Goal: Task Accomplishment & Management: Use online tool/utility

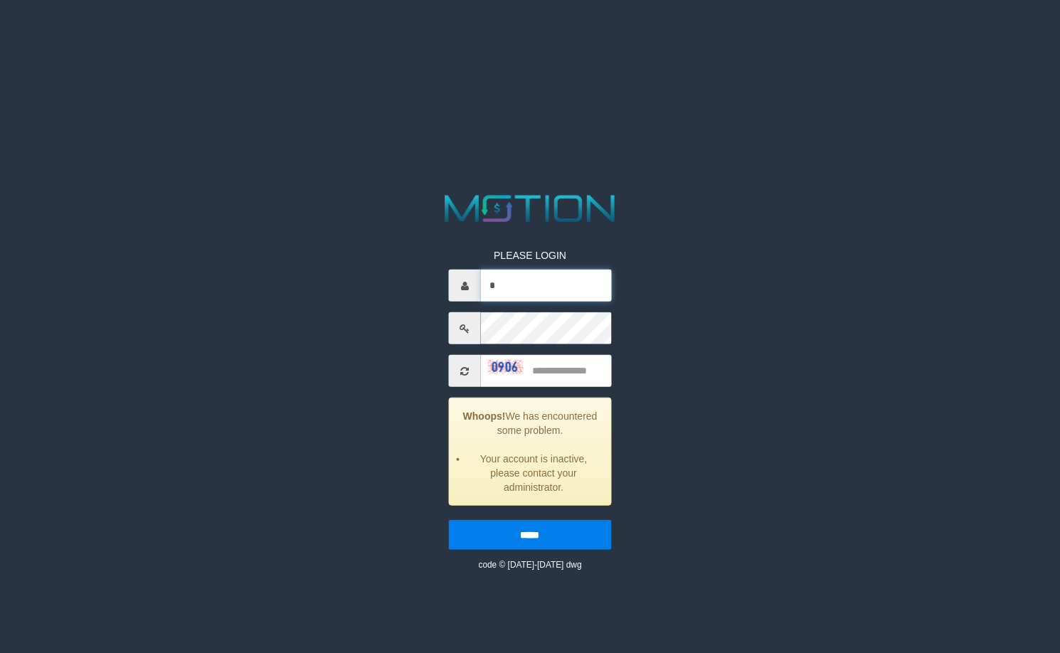
click at [521, 291] on input "*" at bounding box center [546, 286] width 130 height 32
type input "********"
type input "****"
click at [449, 520] on input "*****" at bounding box center [530, 535] width 162 height 30
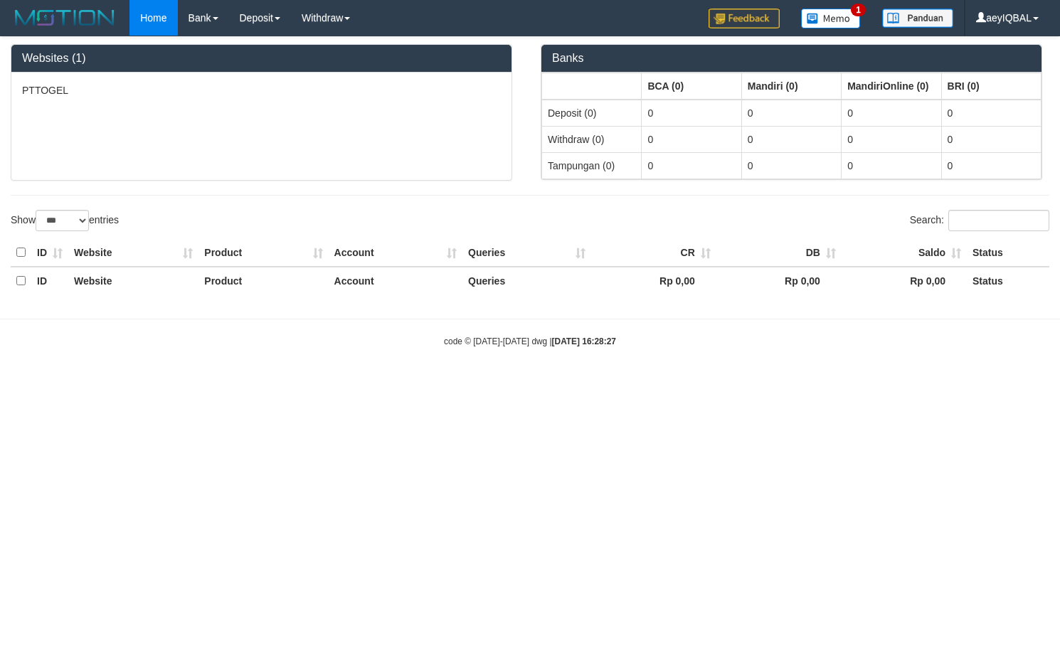
select select "***"
click at [345, 302] on div at bounding box center [221, 303] width 420 height 6
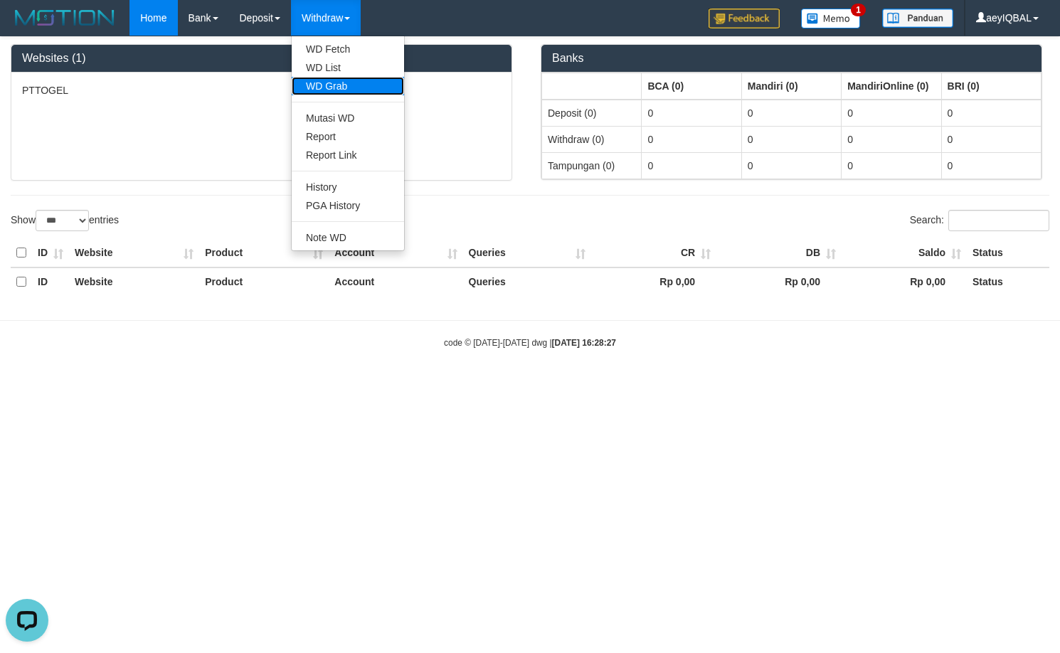
click at [346, 80] on link "WD Grab" at bounding box center [348, 86] width 112 height 18
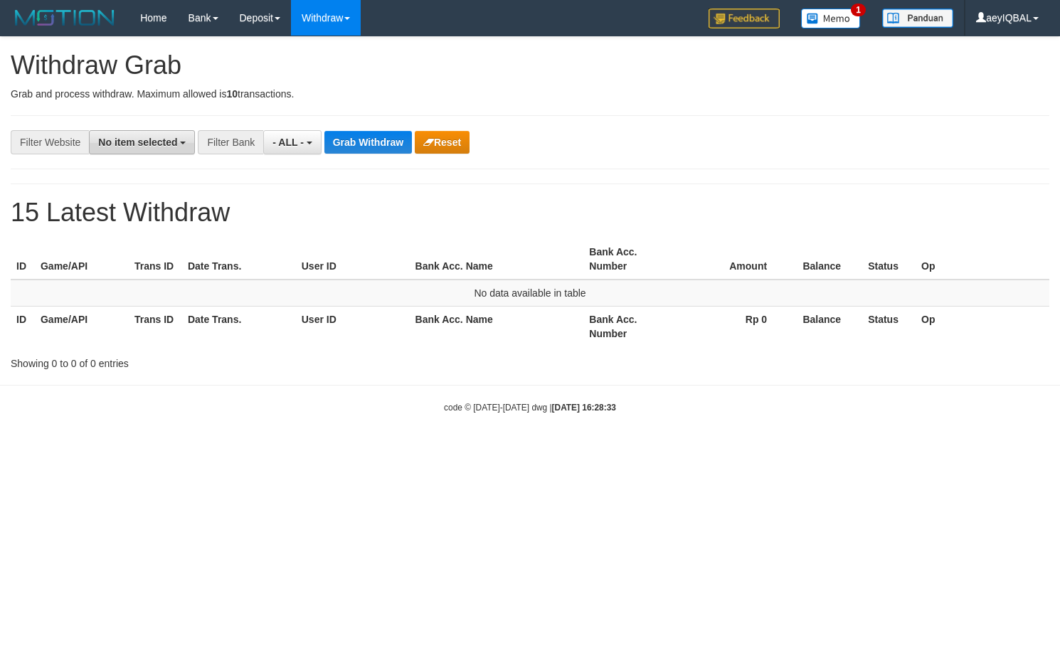
click at [132, 142] on span "No item selected" at bounding box center [137, 142] width 79 height 11
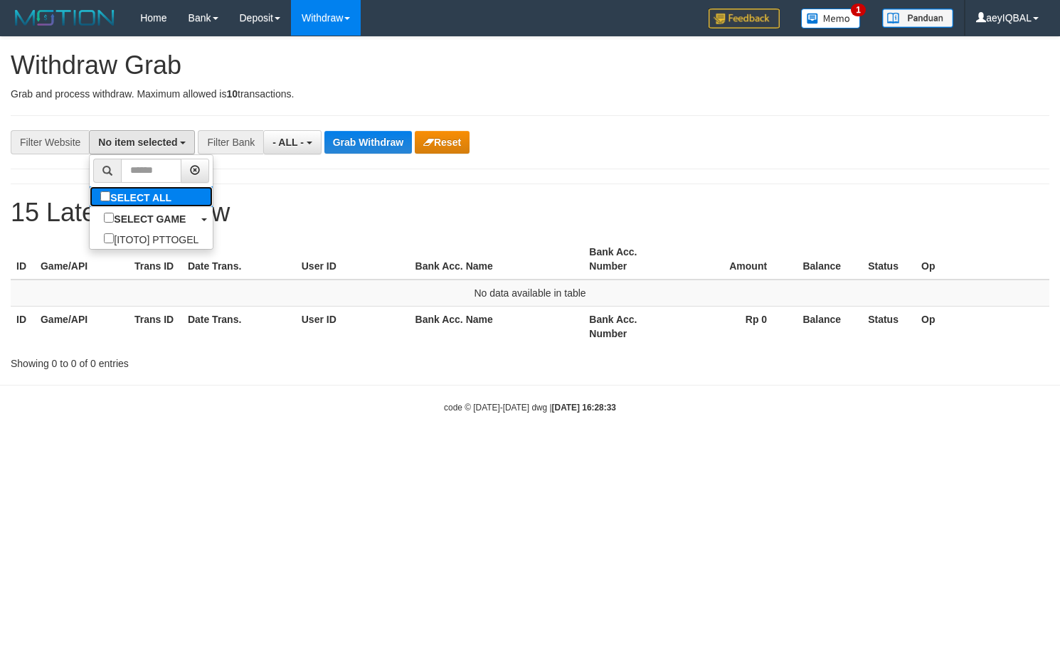
click at [90, 187] on label "SELECT ALL" at bounding box center [138, 196] width 96 height 21
select select "***"
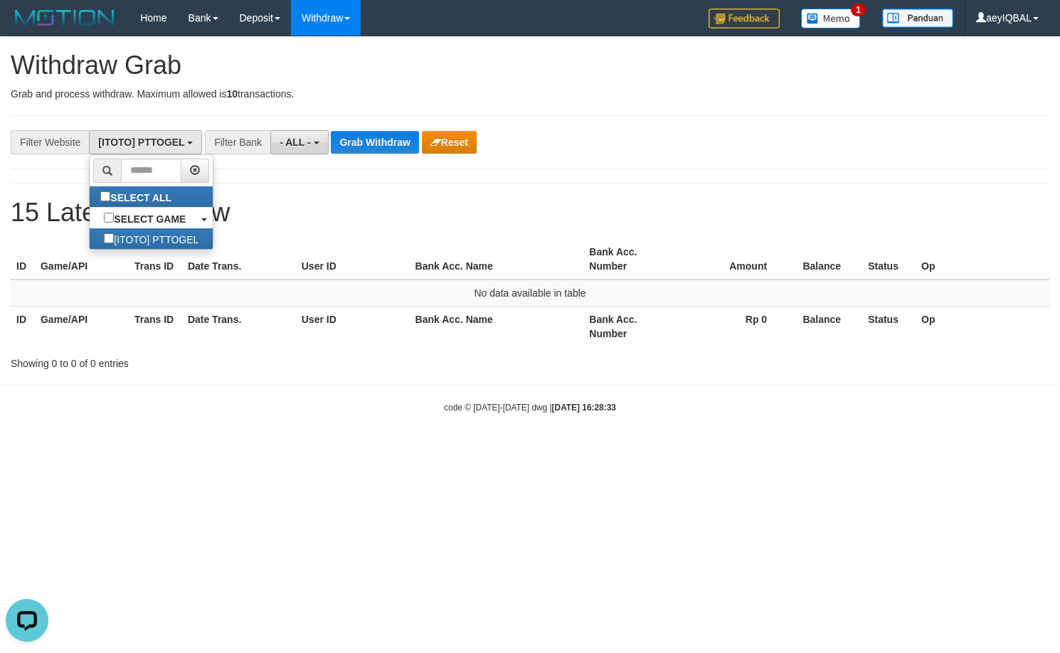
click at [309, 142] on span "- ALL -" at bounding box center [295, 142] width 31 height 11
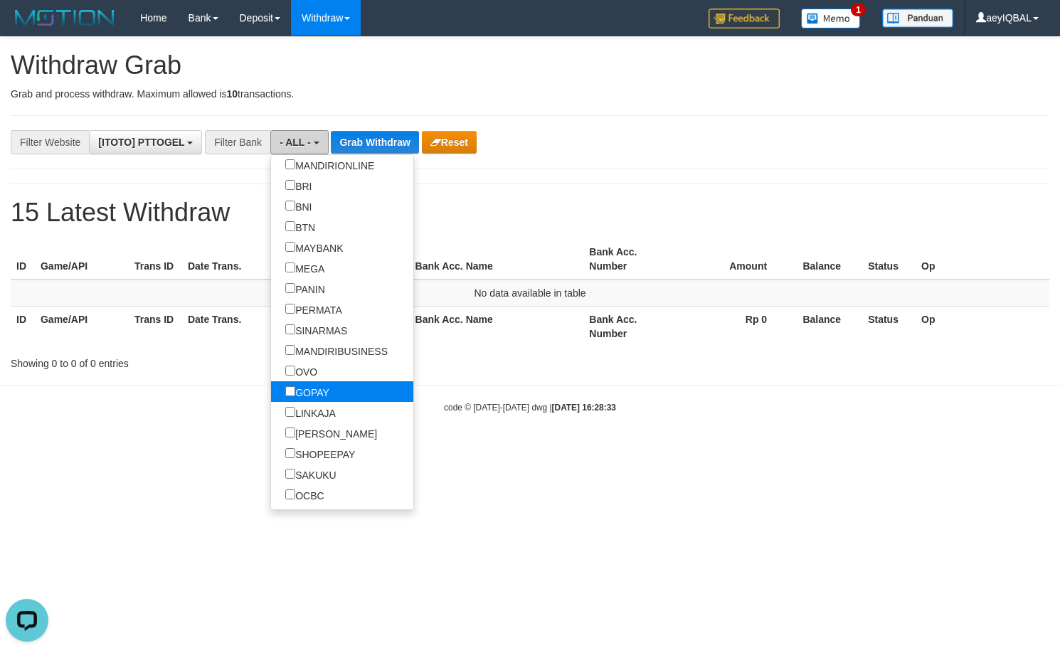
scroll to position [137, 0]
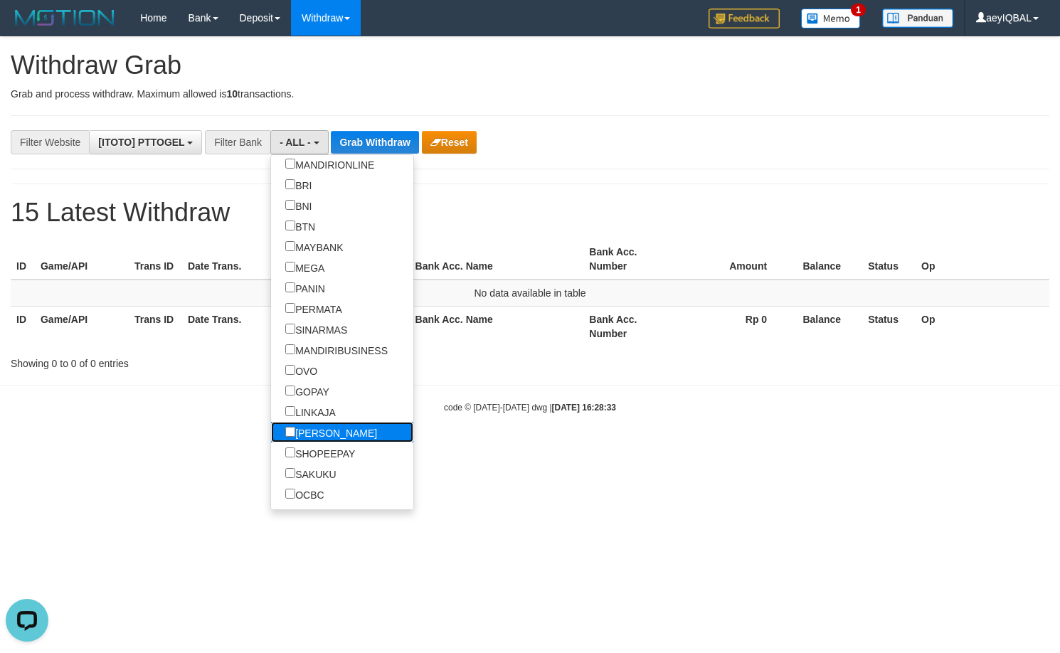
click at [271, 429] on label "[PERSON_NAME]" at bounding box center [331, 432] width 120 height 21
select select "****"
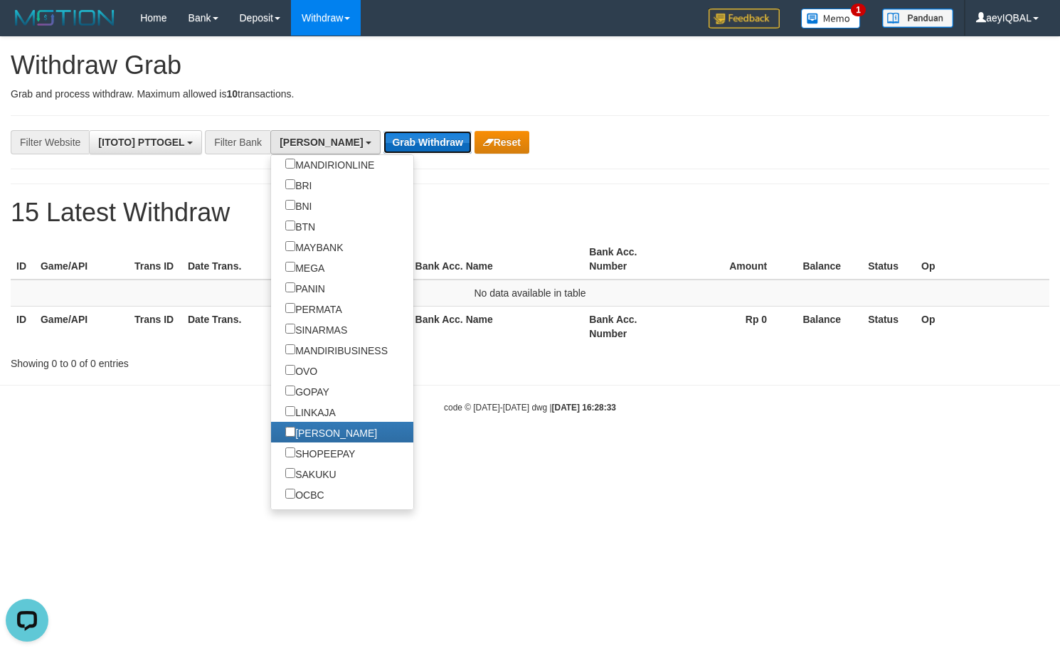
click at [383, 142] on button "Grab Withdraw" at bounding box center [426, 142] width 87 height 23
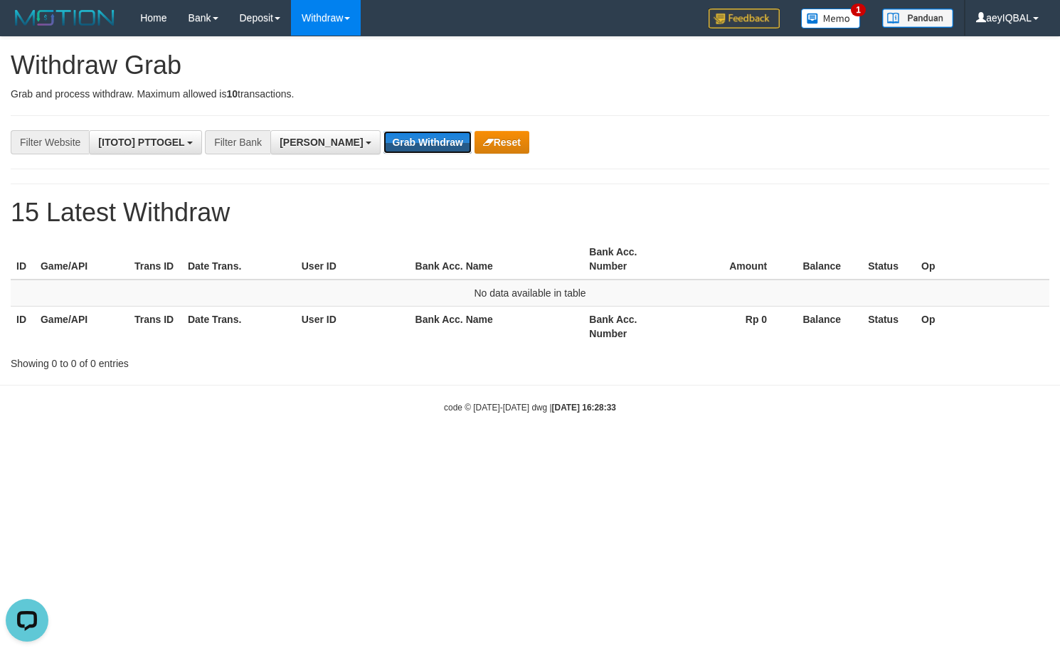
drag, startPoint x: 364, startPoint y: 142, endPoint x: 373, endPoint y: 180, distance: 39.3
click at [371, 180] on div "**********" at bounding box center [530, 203] width 1060 height 333
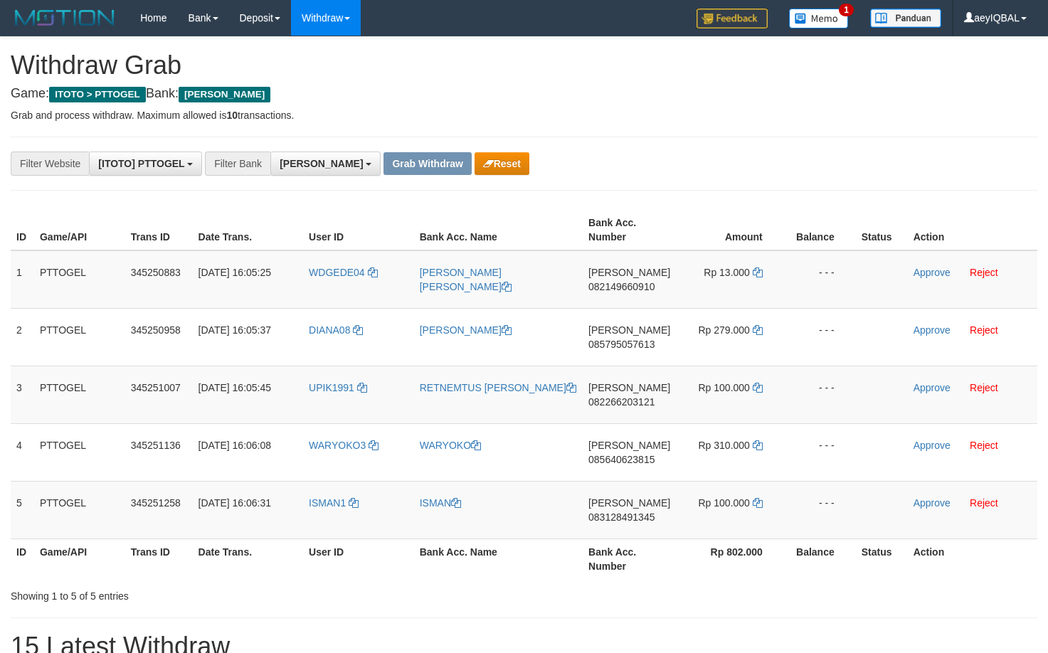
scroll to position [251, 0]
click at [474, 169] on button "Reset" at bounding box center [501, 163] width 55 height 23
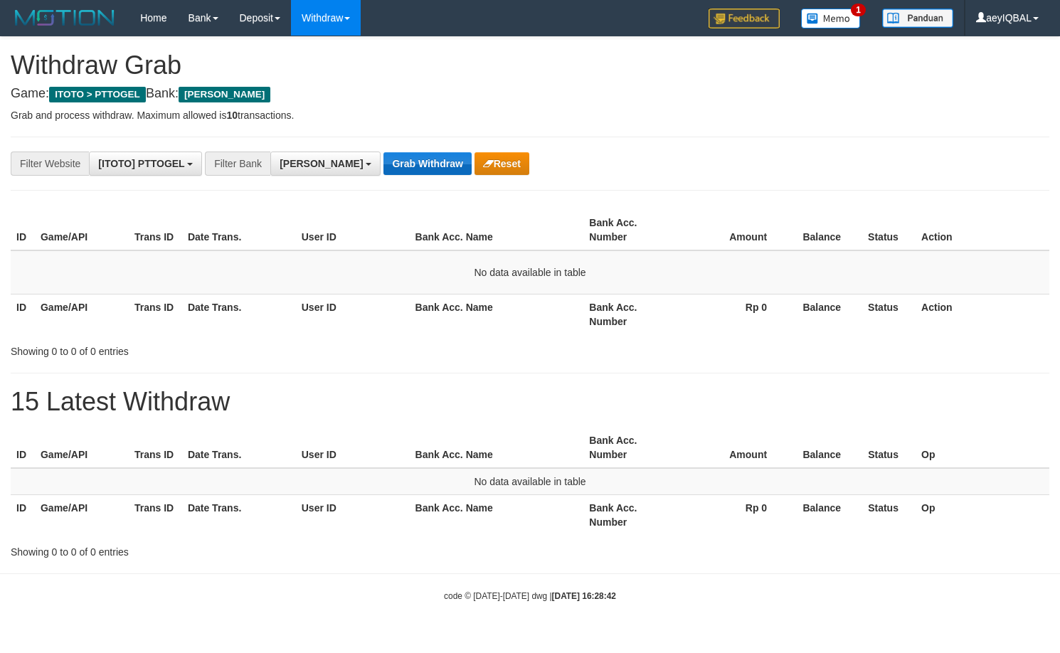
scroll to position [251, 0]
click at [388, 159] on button "Grab Withdraw" at bounding box center [426, 163] width 87 height 23
click at [386, 158] on button "Grab Withdraw" at bounding box center [426, 163] width 87 height 23
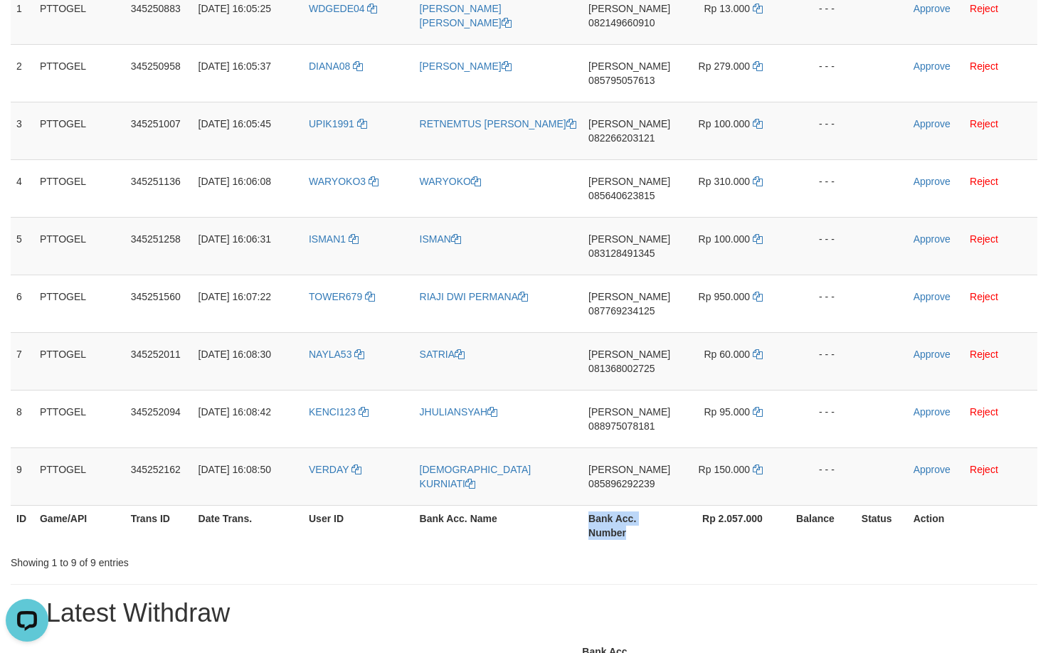
scroll to position [317, 0]
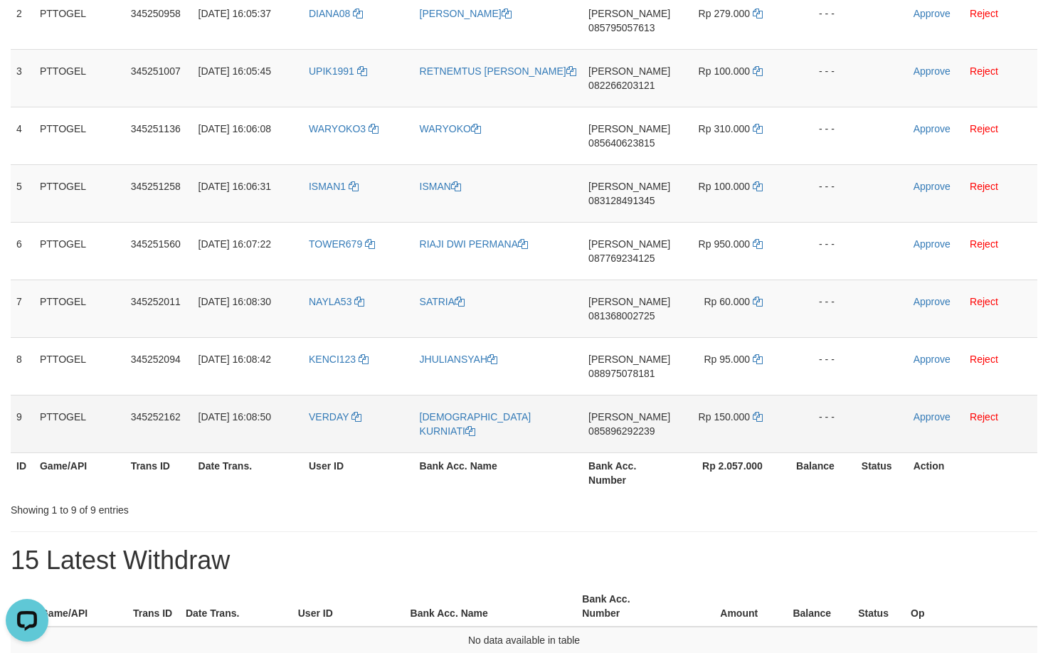
drag, startPoint x: 350, startPoint y: 155, endPoint x: 746, endPoint y: 432, distance: 483.2
click at [746, 432] on tbody "1 PTTOGEL 345250883 01/10/2025 16:05:25 WDGEDE04 IRVAN FAUZUL AZIM DANA 0821496…" at bounding box center [524, 193] width 1026 height 519
click at [210, 290] on td "01/10/2025 16:08:30" at bounding box center [248, 309] width 110 height 58
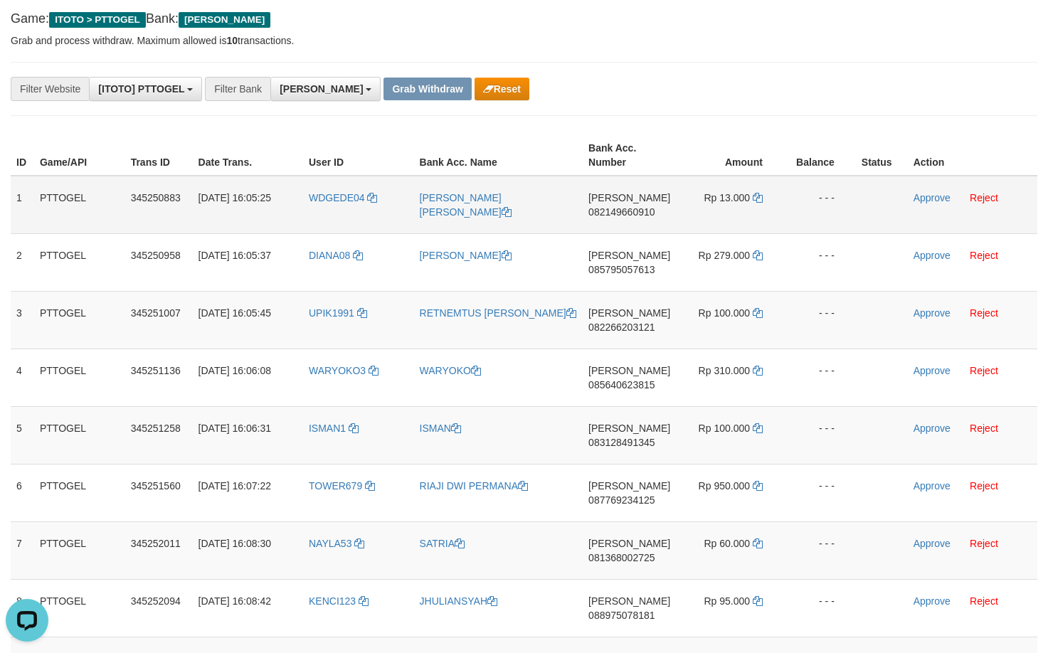
click at [651, 222] on td "DANA 082149660910" at bounding box center [629, 205] width 93 height 58
copy span "082149660910"
click at [651, 222] on td "DANA 082149660910" at bounding box center [629, 205] width 93 height 58
click at [749, 199] on span "Rp 13.000" at bounding box center [726, 197] width 46 height 11
click at [755, 198] on icon at bounding box center [758, 198] width 10 height 10
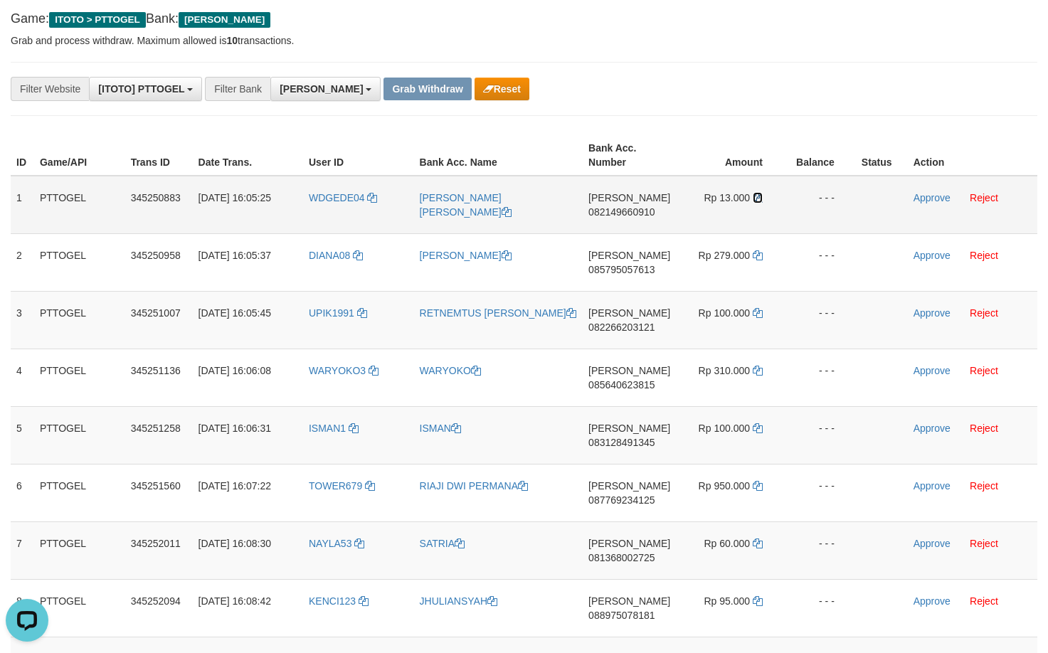
click at [755, 198] on icon at bounding box center [758, 198] width 10 height 10
click at [915, 197] on link "Approve" at bounding box center [931, 197] width 37 height 11
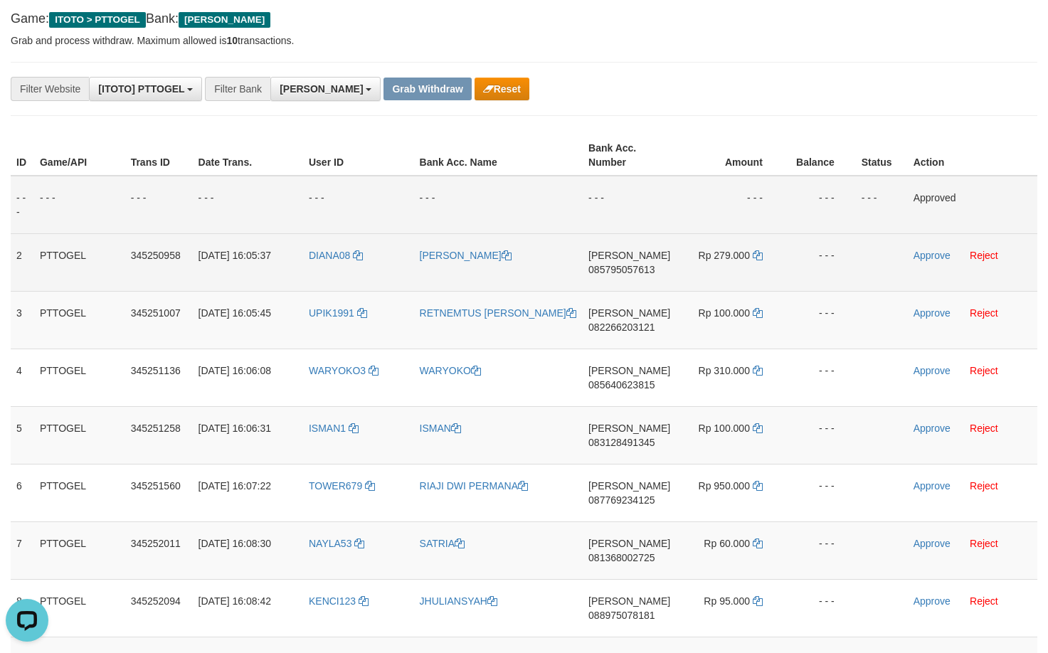
click at [617, 286] on td "DANA 085795057613" at bounding box center [629, 262] width 93 height 58
copy span "085795057613"
click at [617, 286] on td "DANA 085795057613" at bounding box center [629, 262] width 93 height 58
click at [757, 256] on icon at bounding box center [758, 255] width 10 height 10
copy span "085795057613"
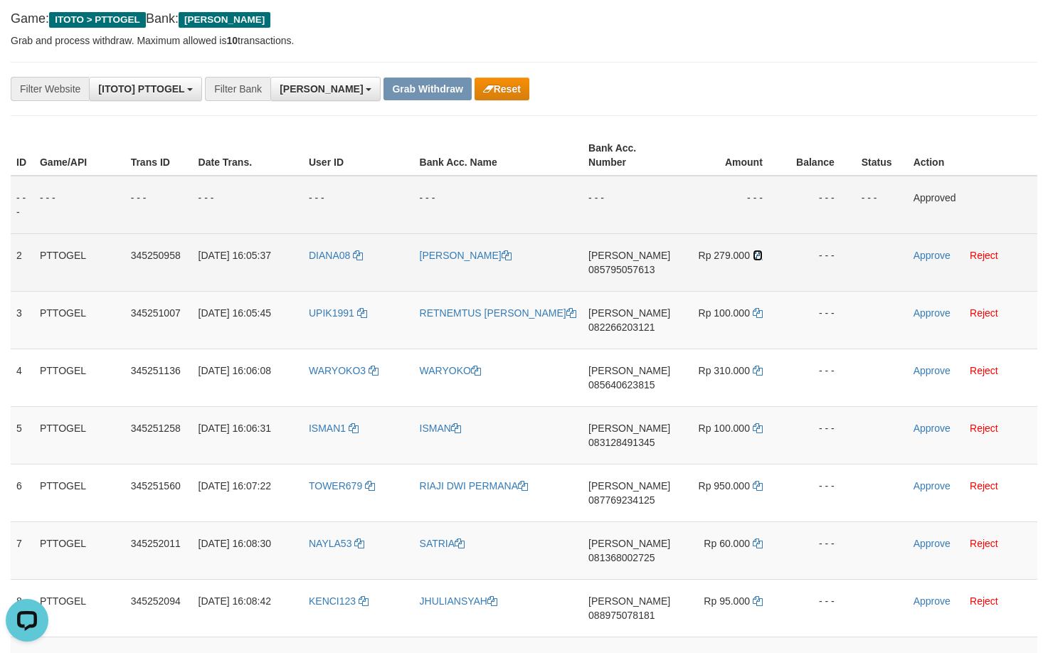
click at [757, 256] on icon at bounding box center [758, 255] width 10 height 10
click at [924, 253] on link "Approve" at bounding box center [931, 255] width 37 height 11
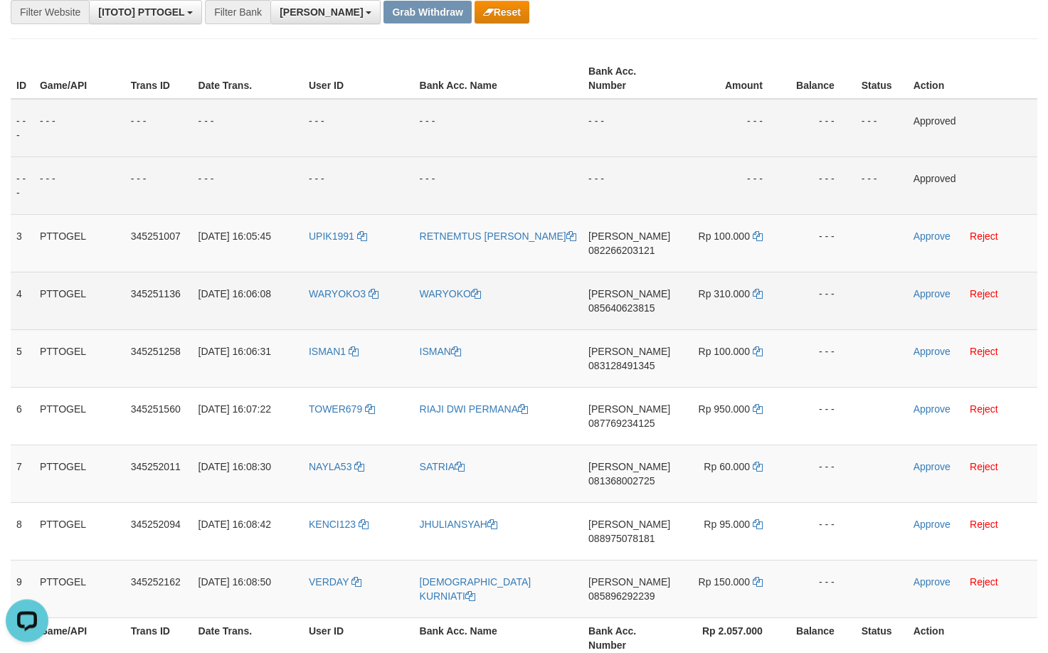
scroll to position [171, 0]
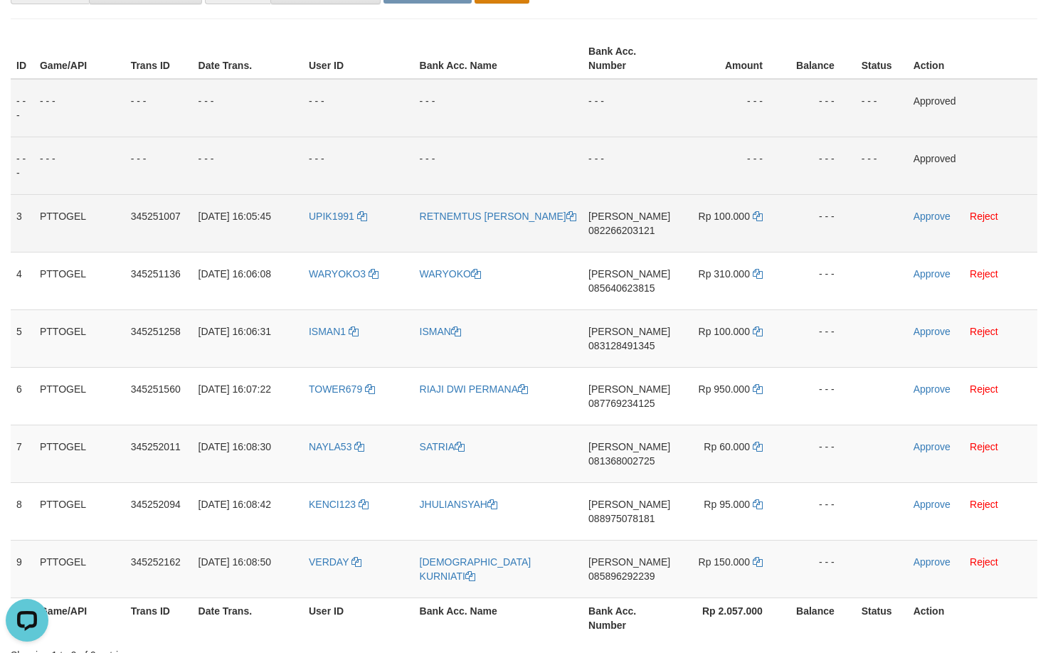
click at [615, 250] on td "DANA 082266203121" at bounding box center [629, 223] width 93 height 58
copy span "082266203121"
click at [615, 250] on td "DANA 082266203121" at bounding box center [629, 223] width 93 height 58
click at [647, 239] on td "DANA 082266203121" at bounding box center [629, 223] width 93 height 58
copy span "082266203121"
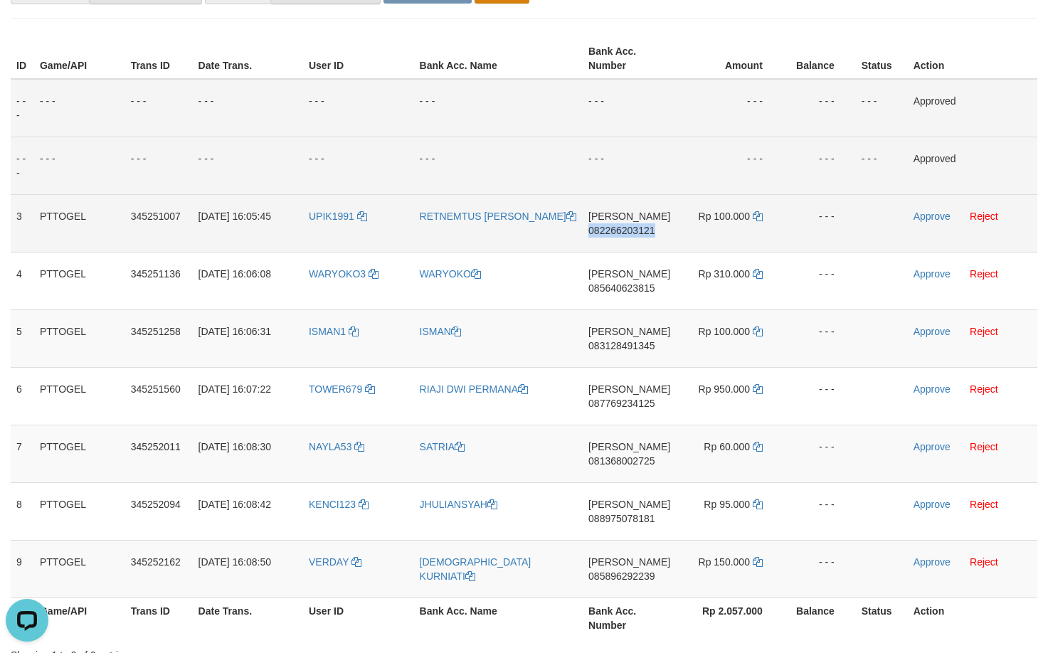
click at [647, 239] on td "DANA 082266203121" at bounding box center [629, 223] width 93 height 58
click at [749, 220] on span "Rp 100.000" at bounding box center [723, 216] width 51 height 11
click at [755, 217] on icon at bounding box center [758, 216] width 10 height 10
drag, startPoint x: 755, startPoint y: 217, endPoint x: 994, endPoint y: 189, distance: 241.3
click at [755, 217] on icon at bounding box center [758, 216] width 10 height 10
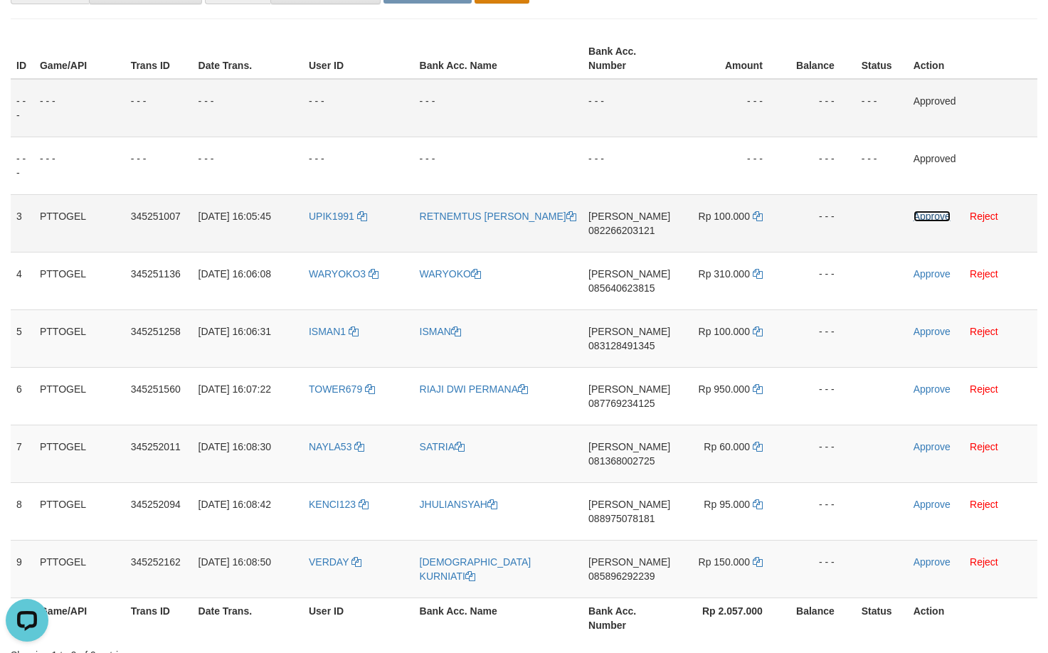
click at [927, 218] on link "Approve" at bounding box center [931, 216] width 37 height 11
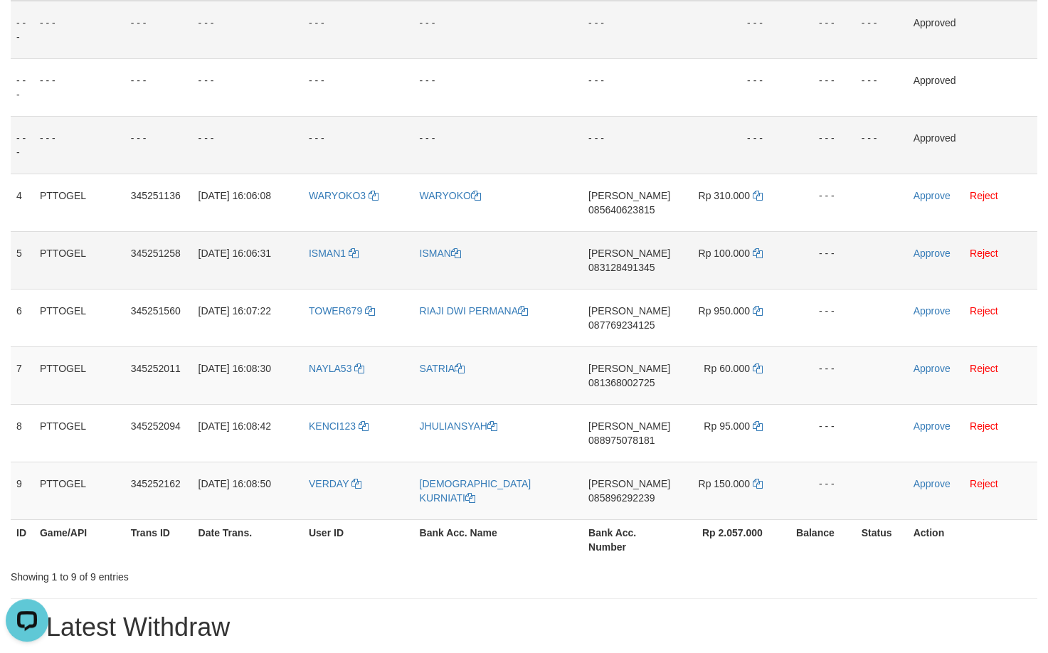
scroll to position [268, 0]
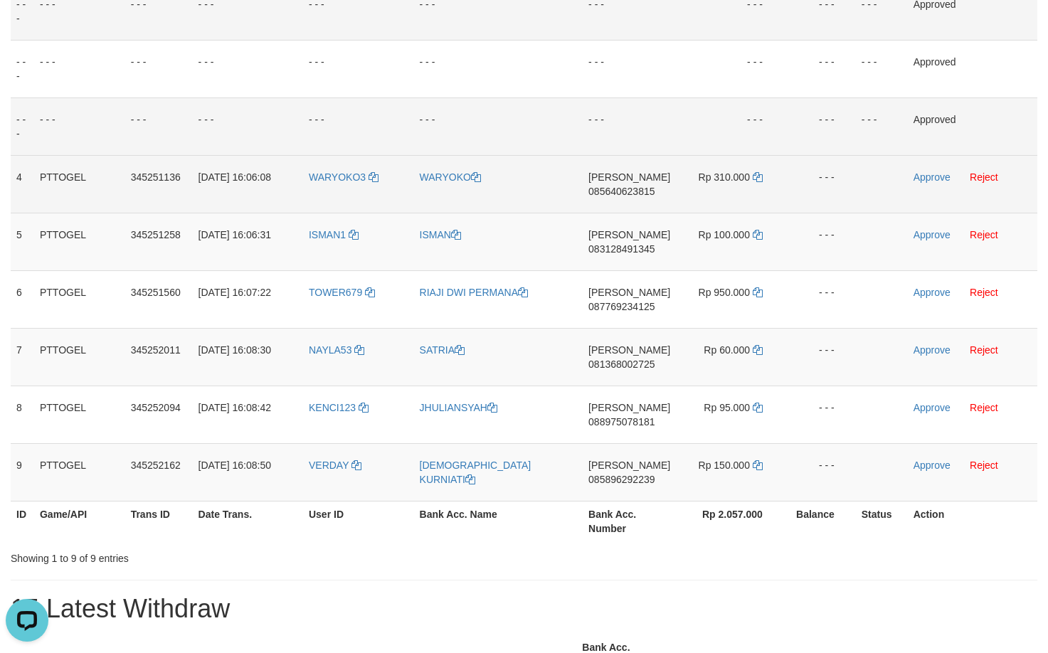
click at [602, 213] on td "DANA 085640623815" at bounding box center [629, 184] width 93 height 58
copy span "085640623815"
click at [602, 213] on td "DANA 085640623815" at bounding box center [629, 184] width 93 height 58
click at [639, 211] on td "DANA 085640623815" at bounding box center [629, 184] width 93 height 58
copy span "085640623815"
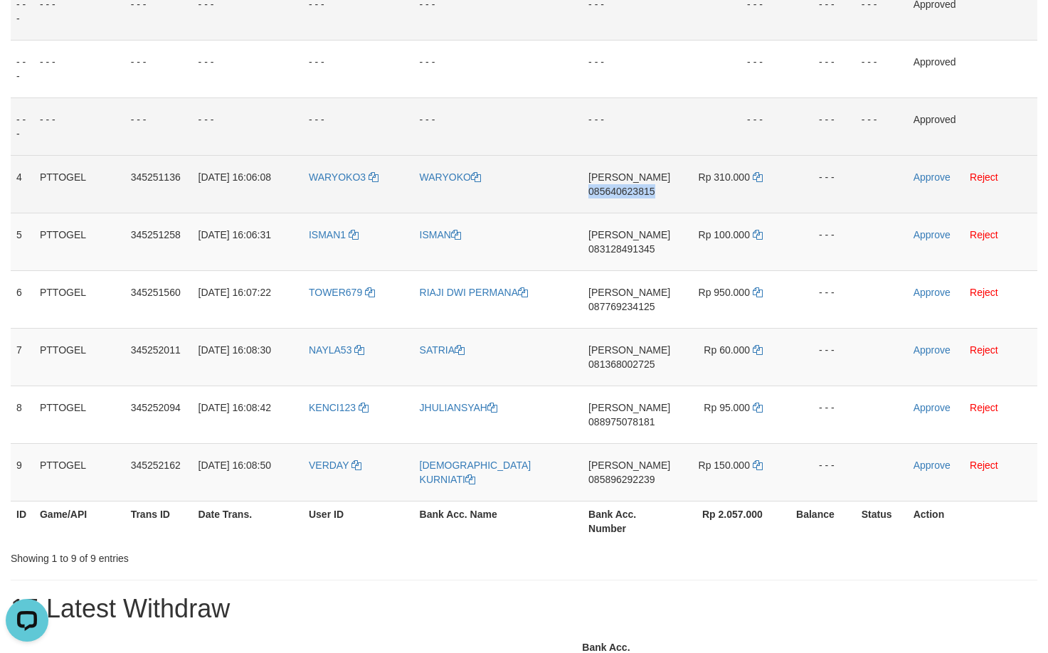
click at [639, 211] on td "DANA 085640623815" at bounding box center [629, 184] width 93 height 58
click at [758, 178] on icon at bounding box center [758, 177] width 10 height 10
copy span "085640623815"
click at [758, 178] on icon at bounding box center [758, 177] width 10 height 10
click at [913, 181] on link "Approve" at bounding box center [931, 176] width 37 height 11
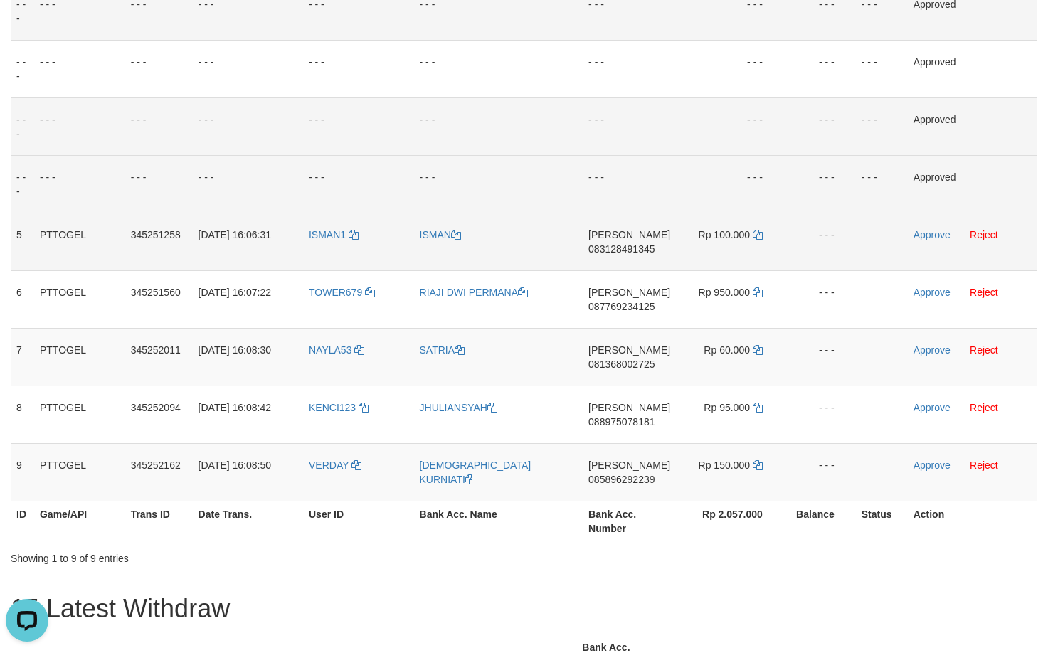
click at [611, 255] on td "DANA 083128491345" at bounding box center [629, 242] width 93 height 58
copy span "083128491345"
click at [611, 255] on td "DANA 083128491345" at bounding box center [629, 242] width 93 height 58
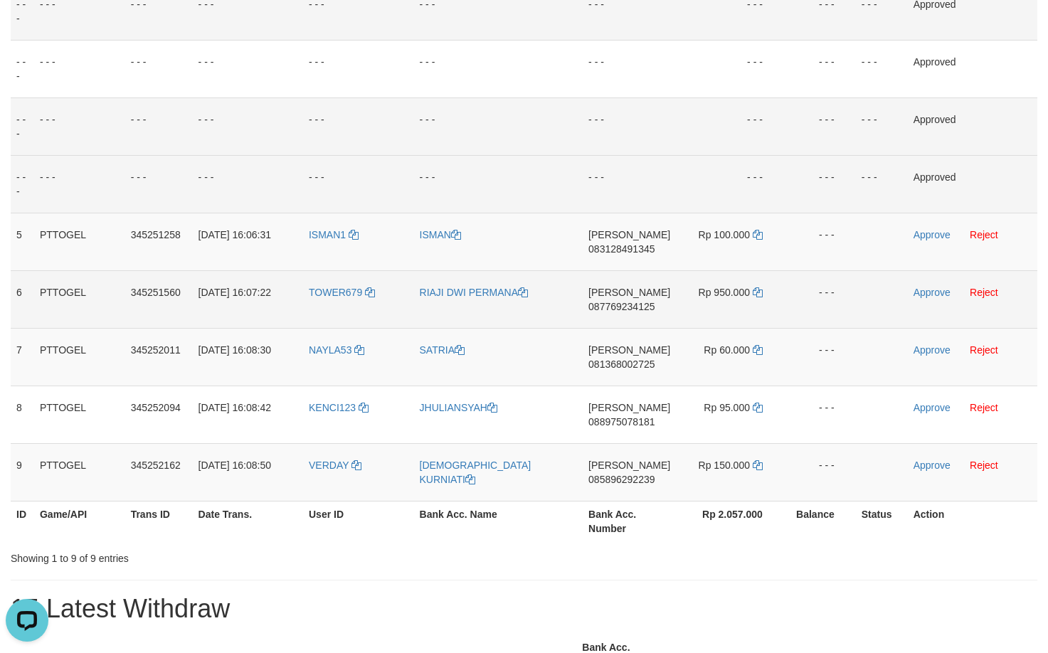
click at [620, 271] on td "DANA 087769234125" at bounding box center [629, 299] width 93 height 58
copy span "[PERSON_NAME]"
click at [620, 271] on td "DANA 087769234125" at bounding box center [629, 299] width 93 height 58
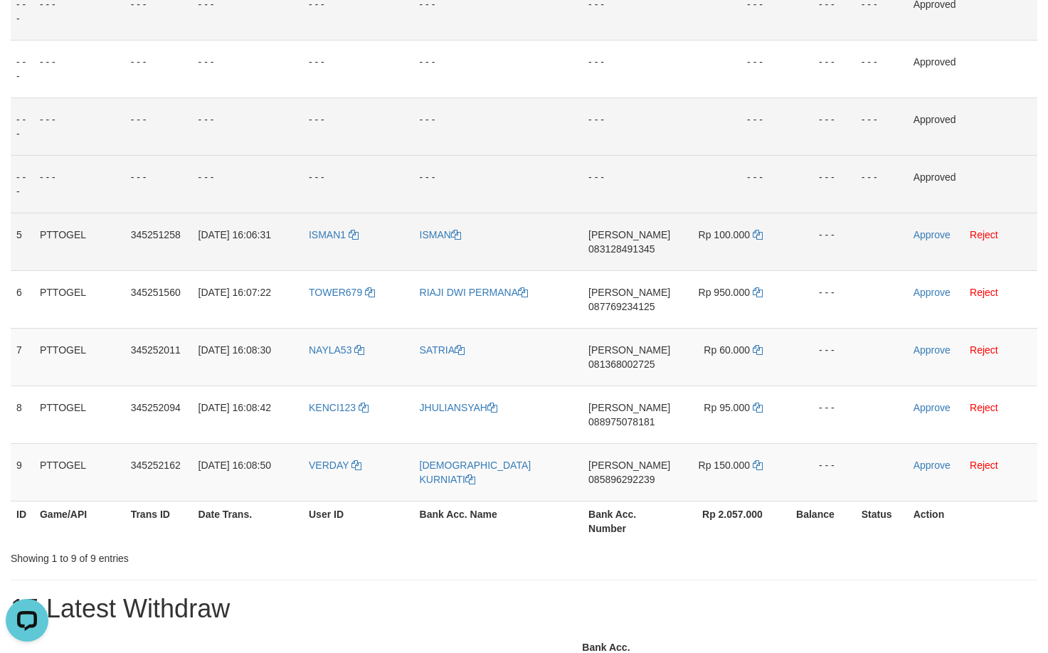
click at [620, 260] on td "DANA 083128491345" at bounding box center [629, 242] width 93 height 58
click at [757, 232] on icon at bounding box center [758, 235] width 10 height 10
click at [647, 265] on td "DANA 083128491345" at bounding box center [629, 242] width 93 height 58
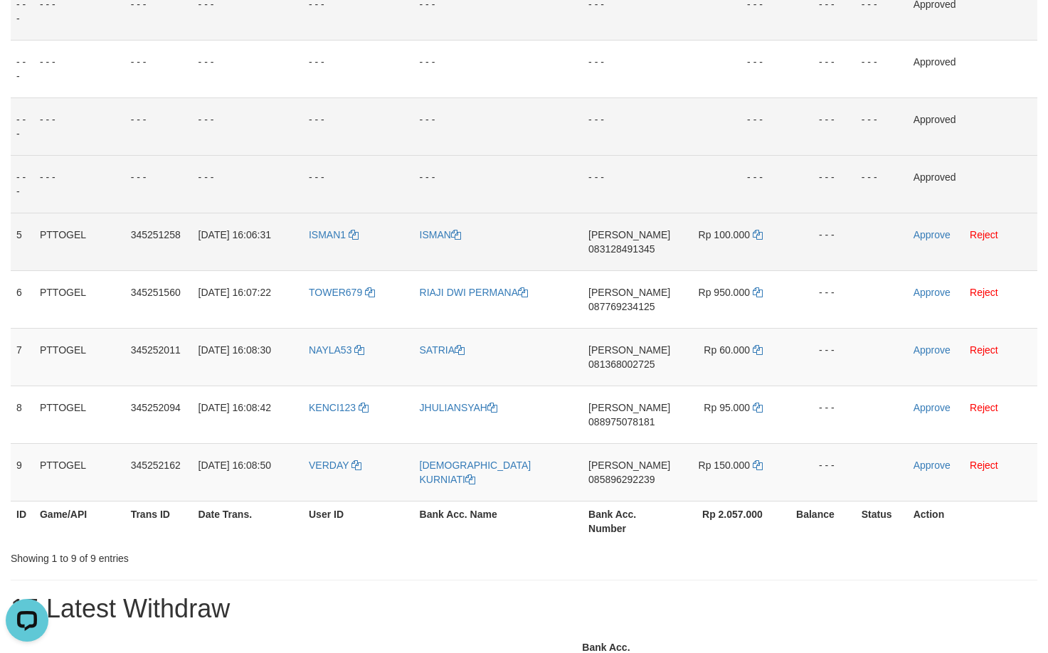
click at [758, 240] on td "Rp 100.000" at bounding box center [730, 242] width 108 height 58
click at [757, 237] on icon at bounding box center [758, 235] width 10 height 10
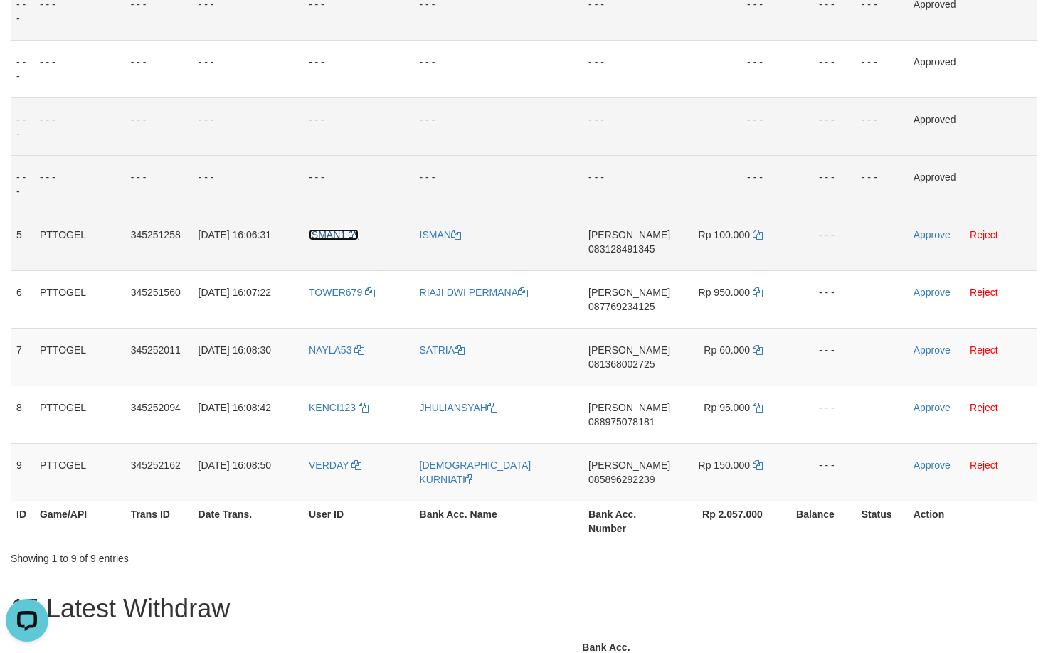
click at [356, 233] on icon at bounding box center [354, 235] width 10 height 10
drag, startPoint x: 297, startPoint y: 83, endPoint x: 754, endPoint y: 223, distance: 477.7
click at [312, 89] on tr "- - - - - - - - - - - - - - - - - - - - - - - - - - - - - - Approved" at bounding box center [524, 69] width 1026 height 58
click at [992, 232] on link "Reject" at bounding box center [983, 234] width 28 height 11
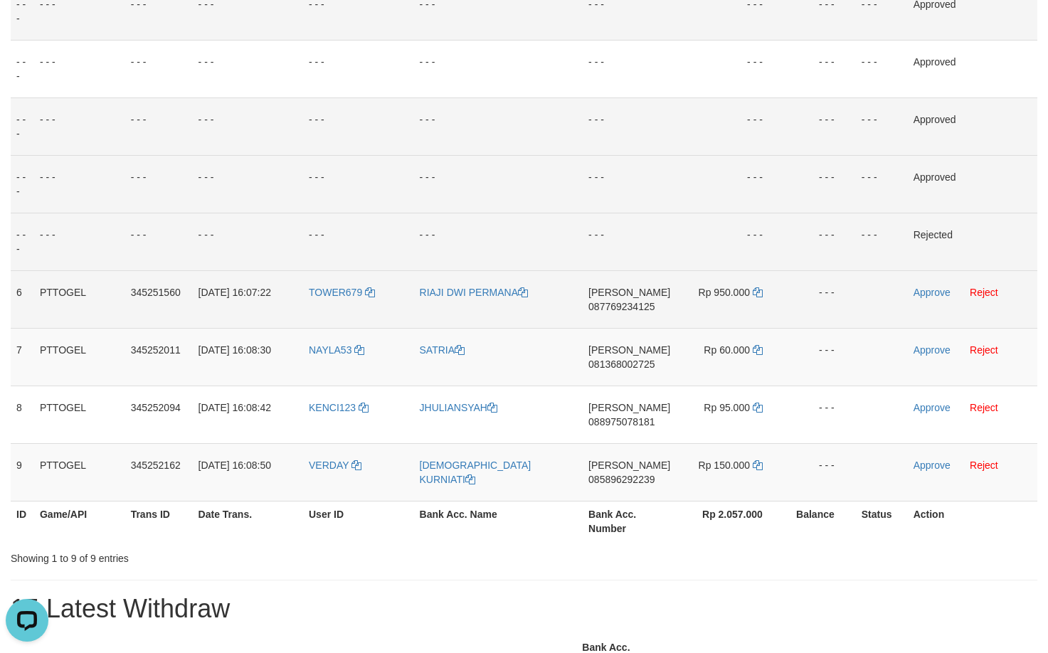
click at [610, 322] on td "DANA 087769234125" at bounding box center [629, 299] width 93 height 58
click at [755, 293] on icon at bounding box center [758, 292] width 10 height 10
click at [937, 292] on link "Approve" at bounding box center [931, 292] width 37 height 11
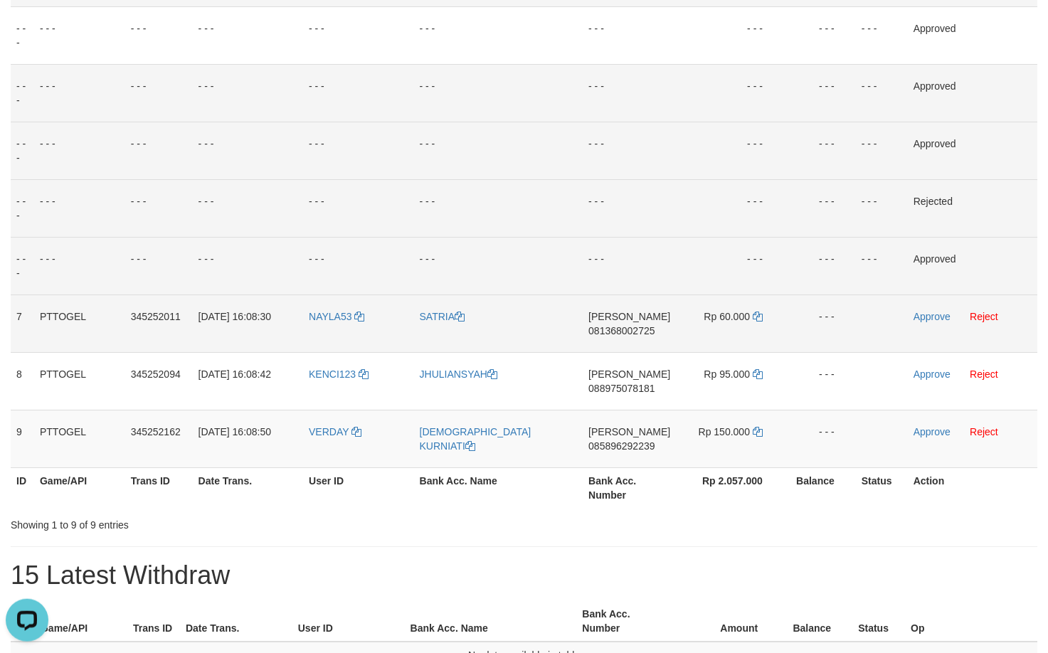
scroll to position [317, 0]
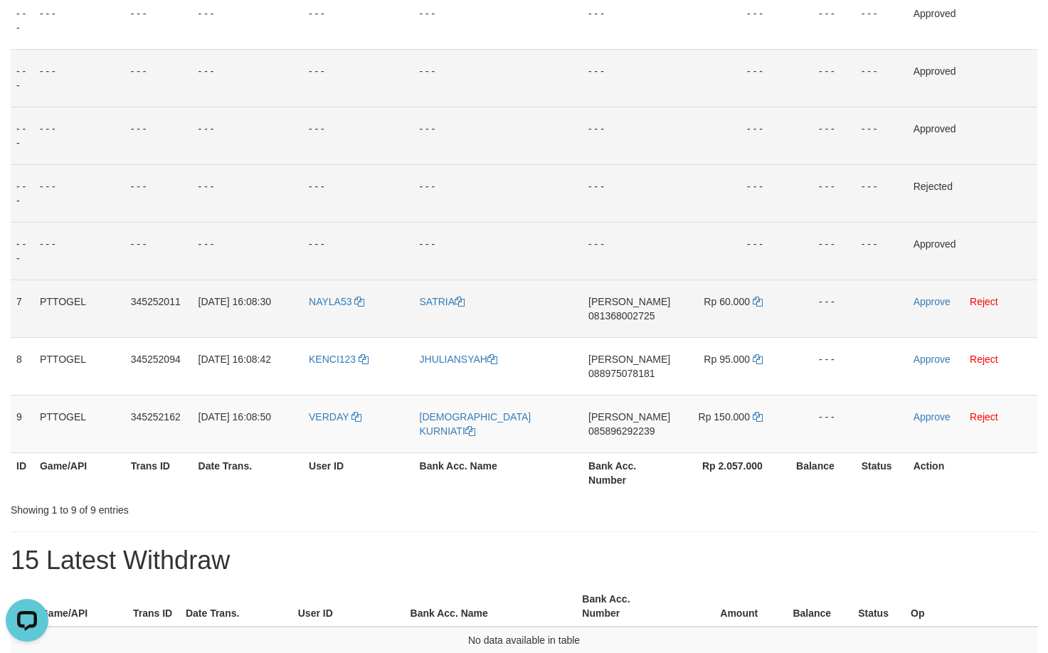
click at [630, 336] on td "DANA 081368002725" at bounding box center [629, 309] width 93 height 58
click at [641, 333] on td "DANA 081368002725" at bounding box center [629, 309] width 93 height 58
click at [754, 304] on icon at bounding box center [758, 302] width 10 height 10
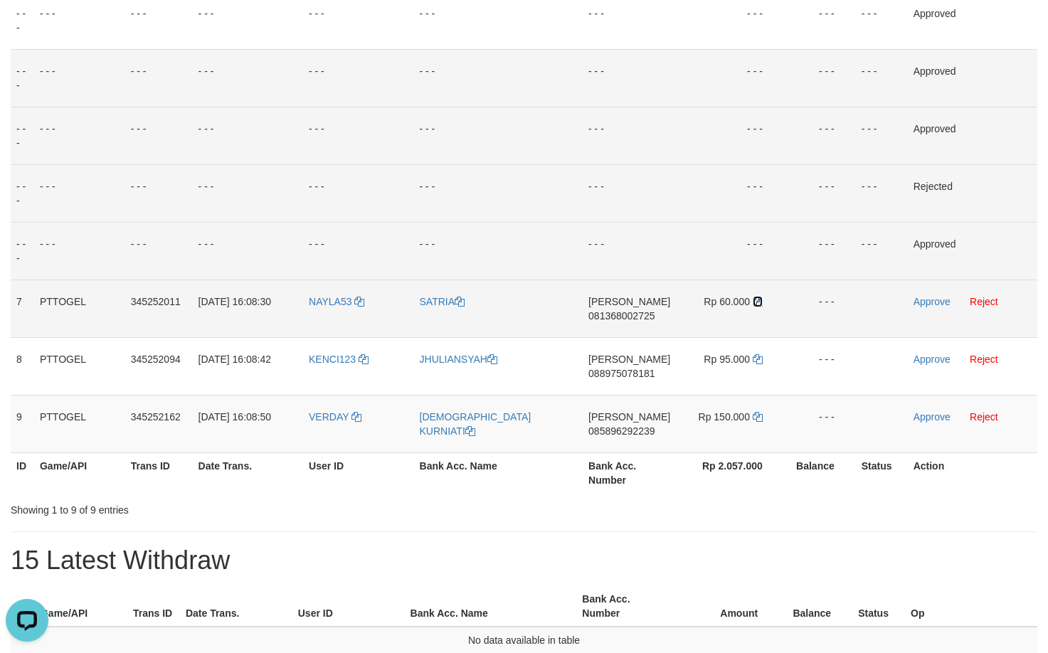
click at [755, 304] on icon at bounding box center [758, 302] width 10 height 10
click at [915, 307] on td "Approve Reject" at bounding box center [972, 309] width 129 height 58
click at [924, 302] on link "Approve" at bounding box center [931, 301] width 37 height 11
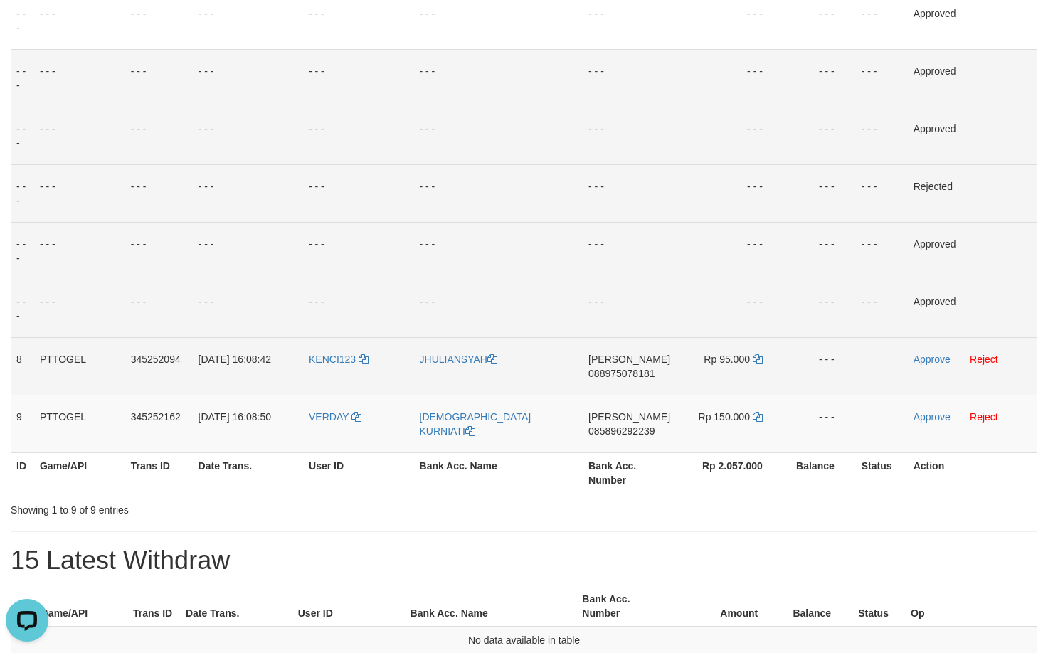
click at [618, 389] on td "DANA 088975078181" at bounding box center [629, 366] width 93 height 58
click at [658, 388] on td "DANA 088975078181" at bounding box center [629, 366] width 93 height 58
click at [755, 363] on icon at bounding box center [758, 359] width 10 height 10
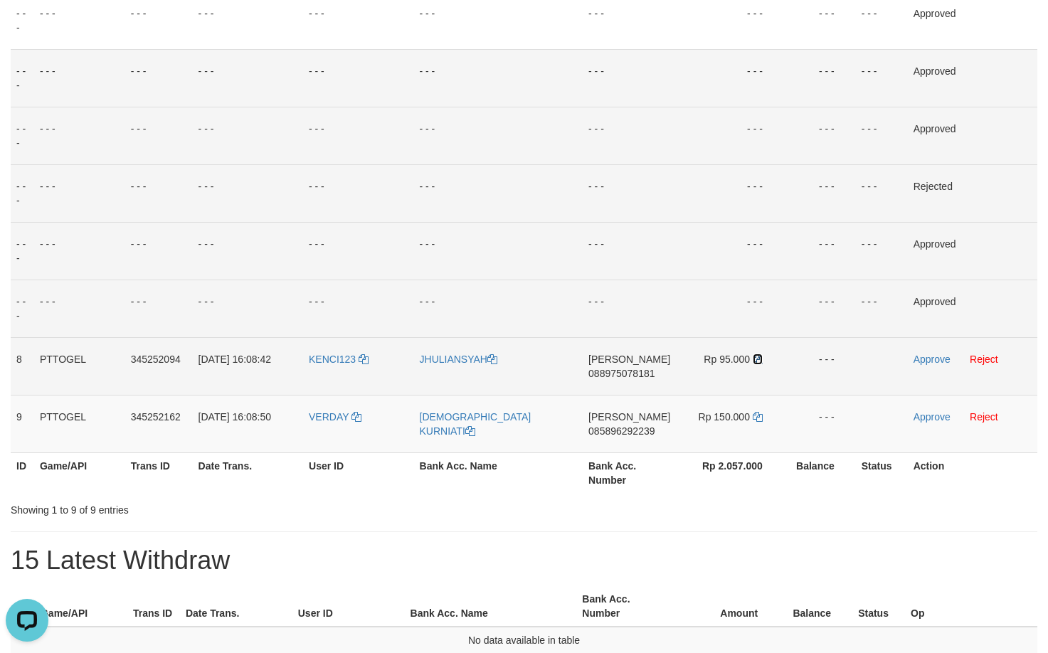
click at [755, 362] on icon at bounding box center [758, 359] width 10 height 10
click at [935, 364] on link "Approve" at bounding box center [931, 359] width 37 height 11
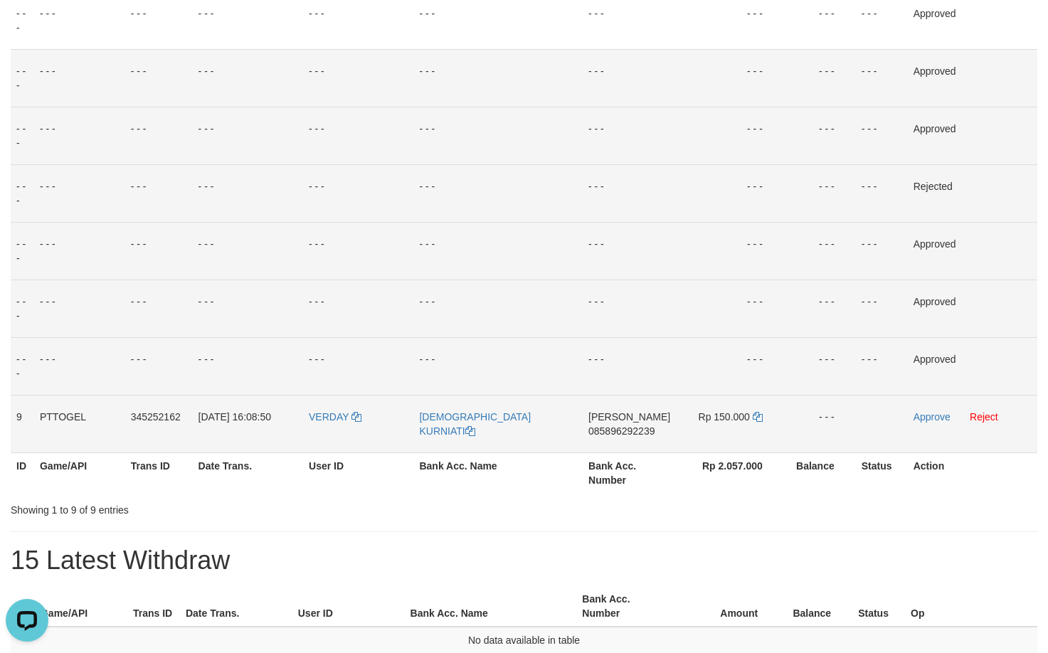
click at [597, 437] on td "DANA 085896292239" at bounding box center [629, 424] width 93 height 58
click at [759, 418] on icon at bounding box center [758, 417] width 10 height 10
click at [940, 421] on link "Approve" at bounding box center [931, 416] width 37 height 11
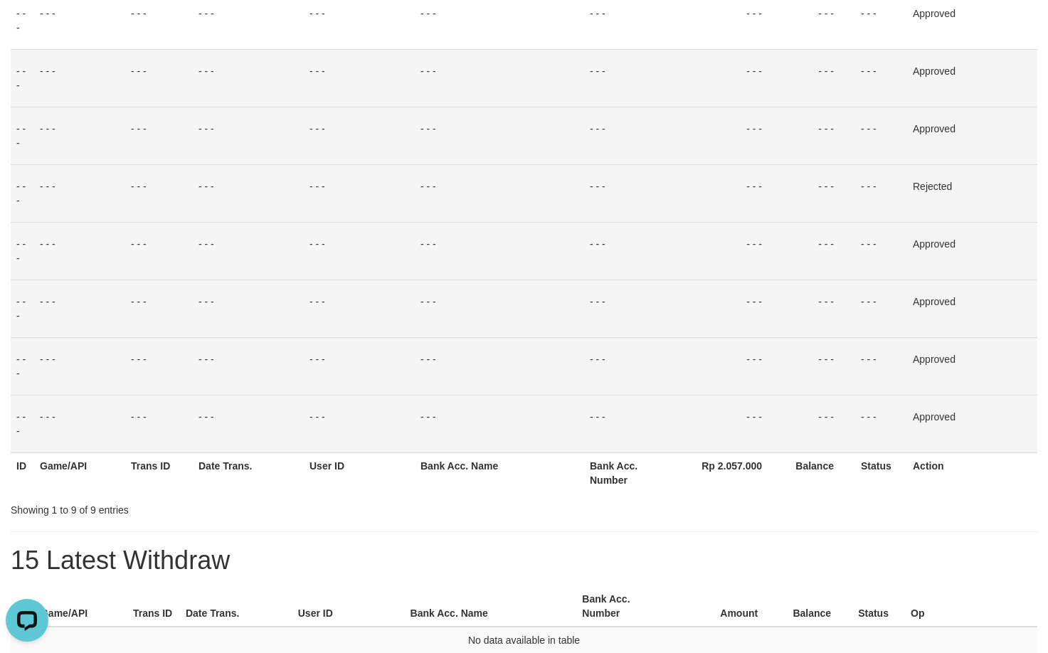
click at [467, 167] on td "- - -" at bounding box center [499, 193] width 169 height 58
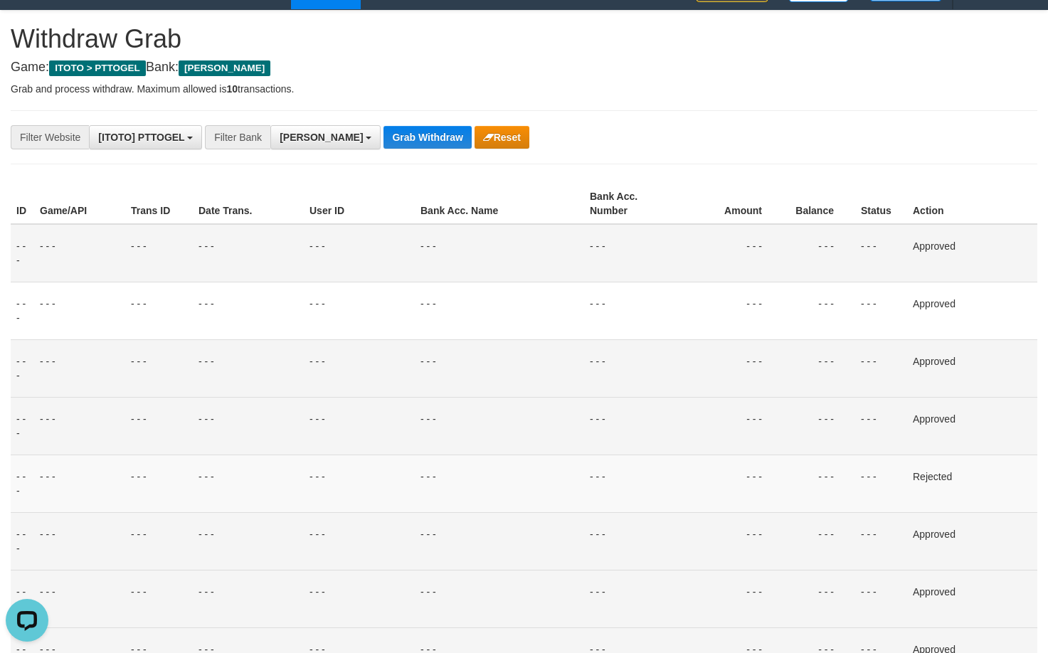
scroll to position [0, 0]
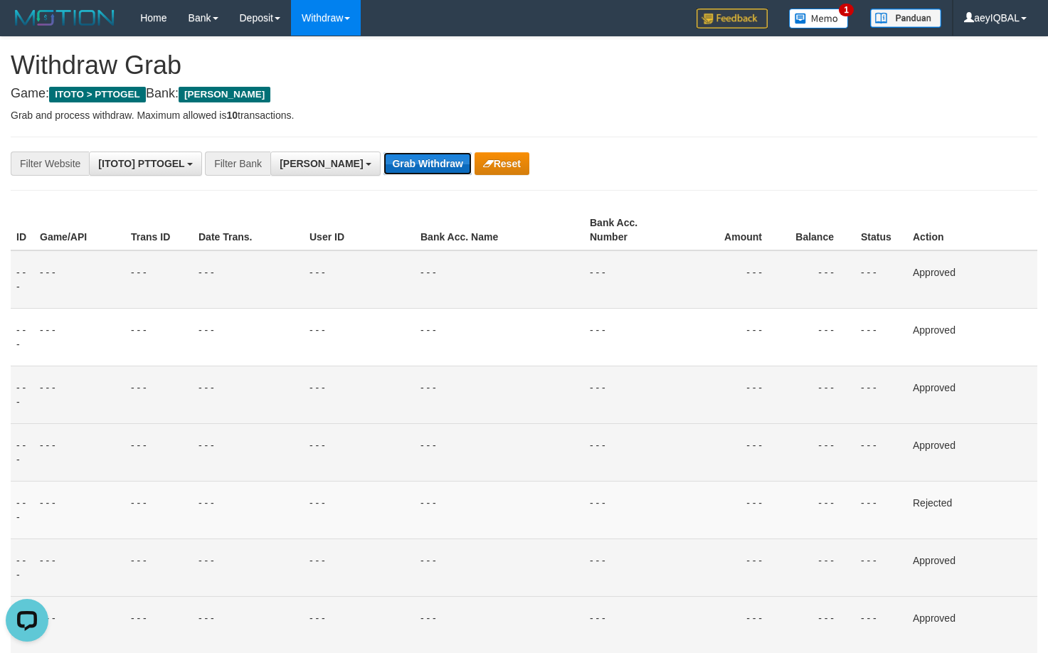
click at [383, 165] on button "Grab Withdraw" at bounding box center [426, 163] width 87 height 23
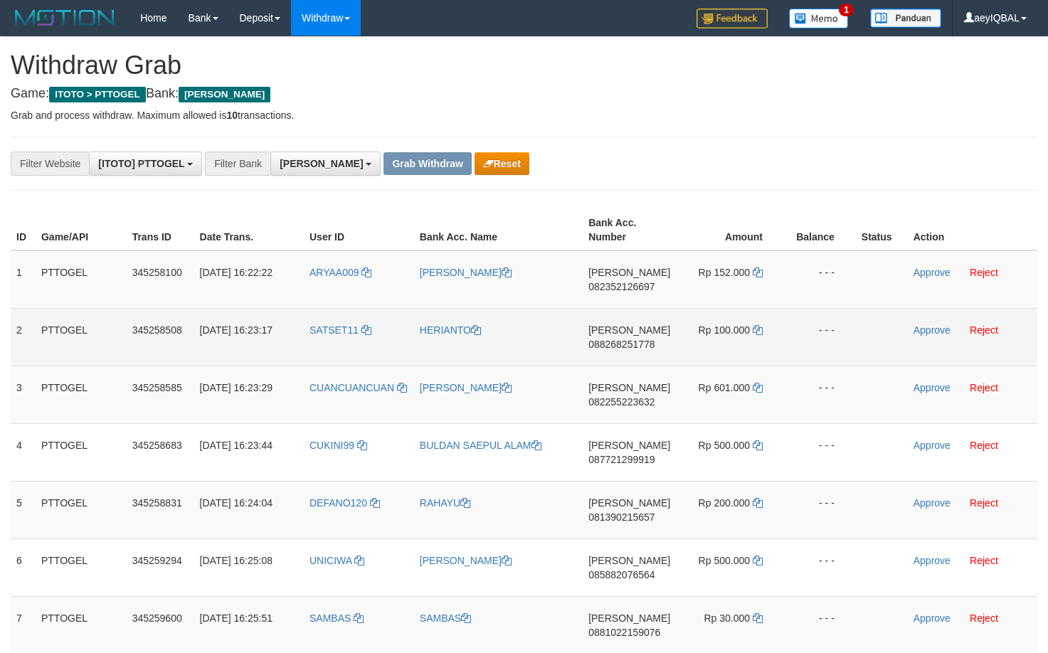
scroll to position [251, 0]
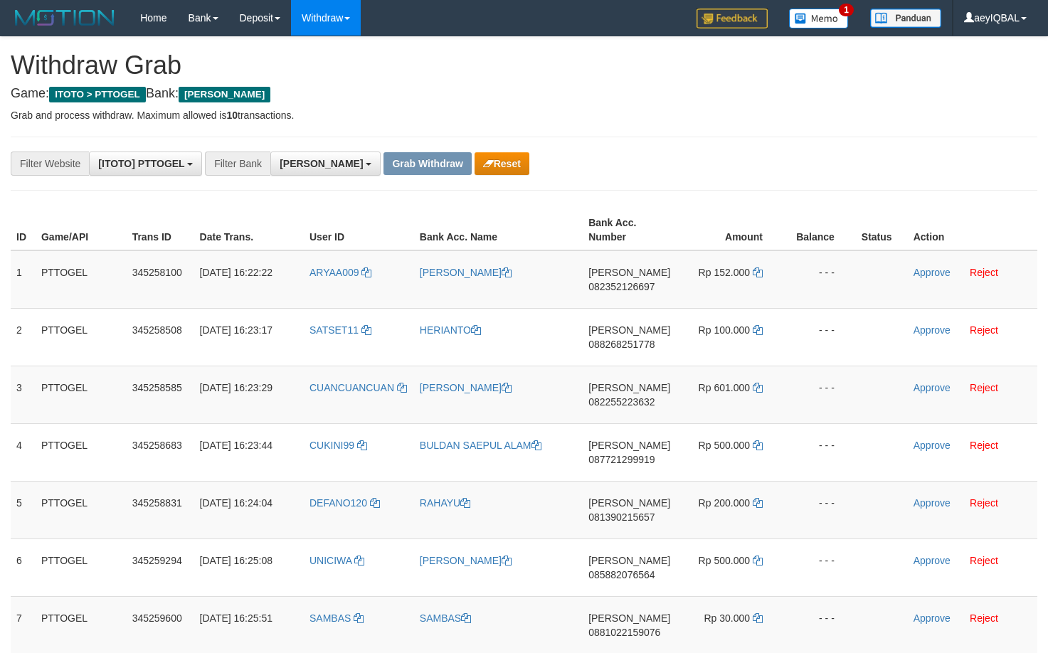
click at [534, 173] on div "**********" at bounding box center [436, 164] width 873 height 24
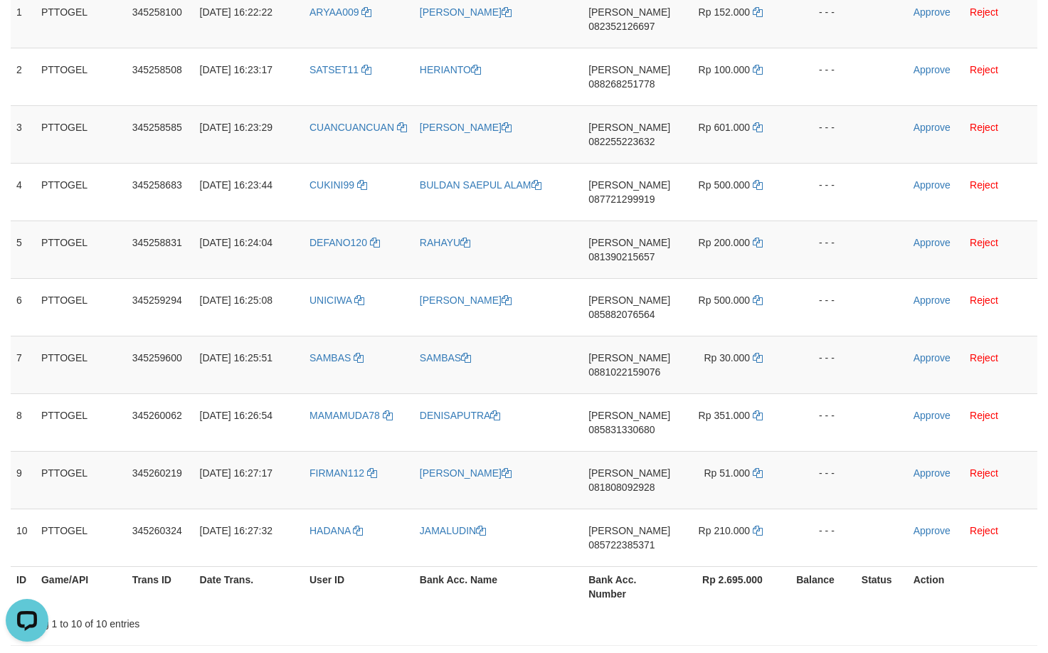
scroll to position [418, 0]
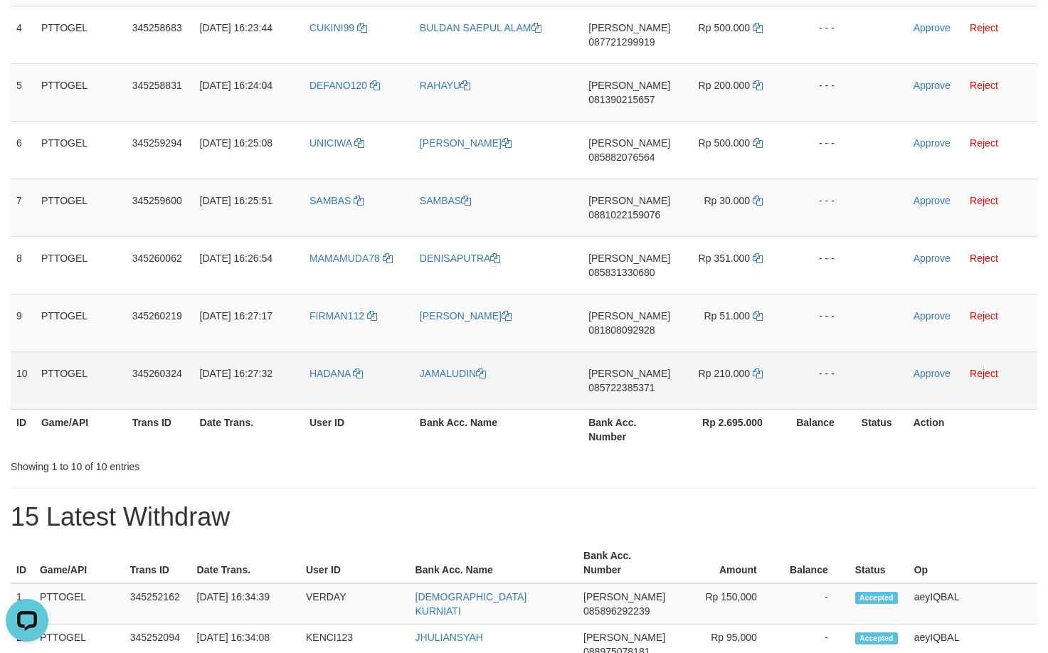
copy tr
drag, startPoint x: 376, startPoint y: 203, endPoint x: 746, endPoint y: 381, distance: 410.4
click at [746, 381] on tbody "1 PTTOGEL 345258100 [DATE] 16:22:22 ARYAA009 AHMAT [PERSON_NAME] 082352126697 R…" at bounding box center [524, 121] width 1026 height 577
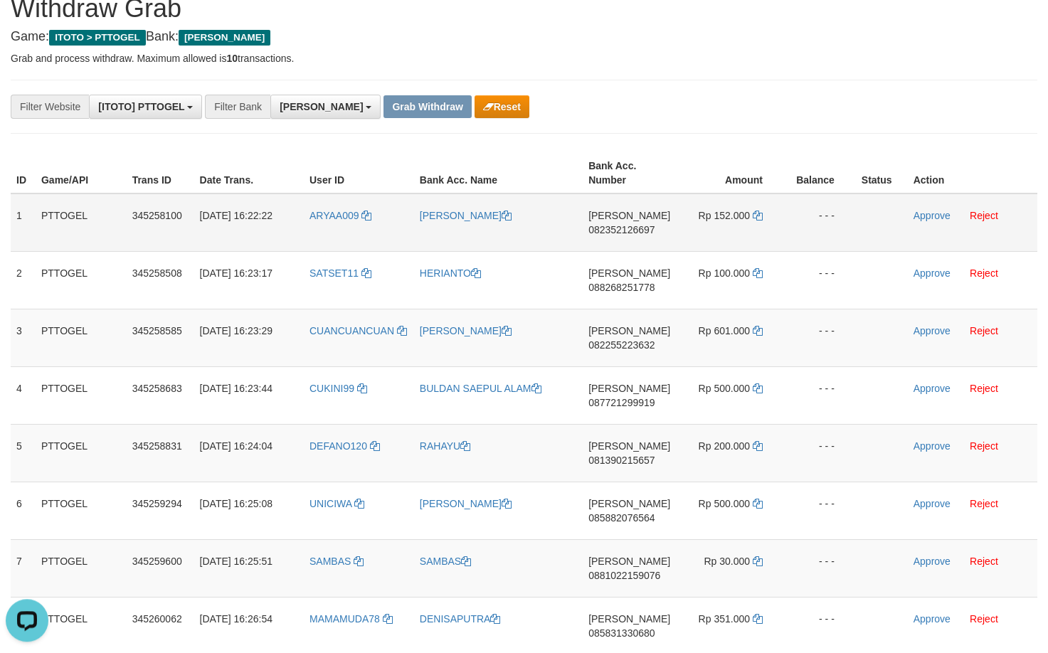
scroll to position [31, 0]
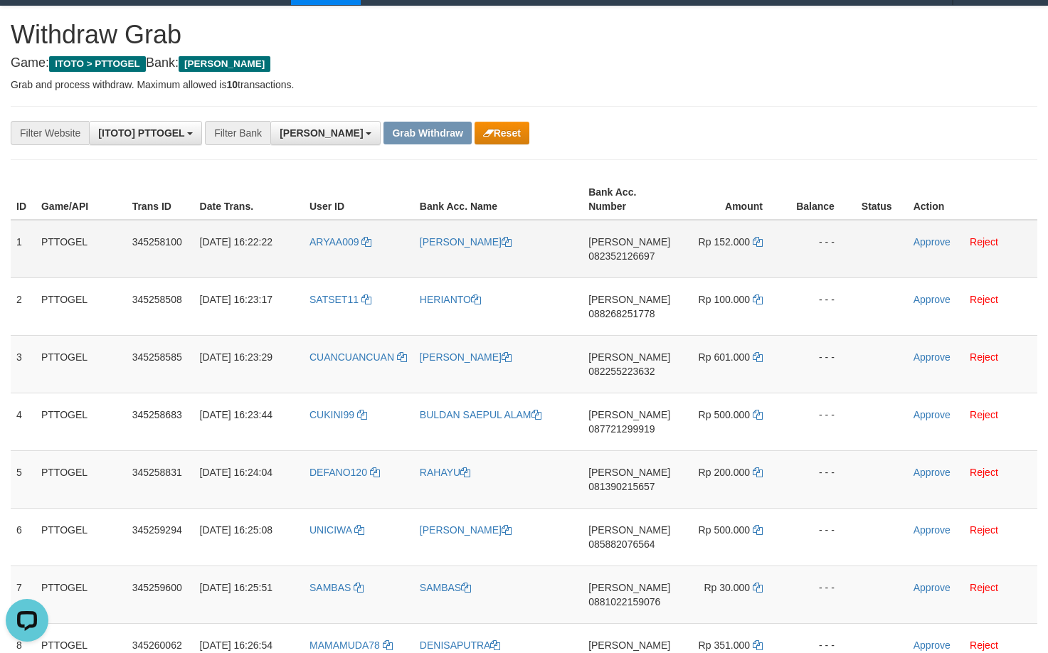
click at [615, 273] on td "[PERSON_NAME] 082352126697" at bounding box center [629, 249] width 93 height 58
copy span "082352126697"
click at [615, 273] on td "[PERSON_NAME] 082352126697" at bounding box center [629, 249] width 93 height 58
click at [610, 260] on span "082352126697" at bounding box center [621, 255] width 66 height 11
copy span "082352126697"
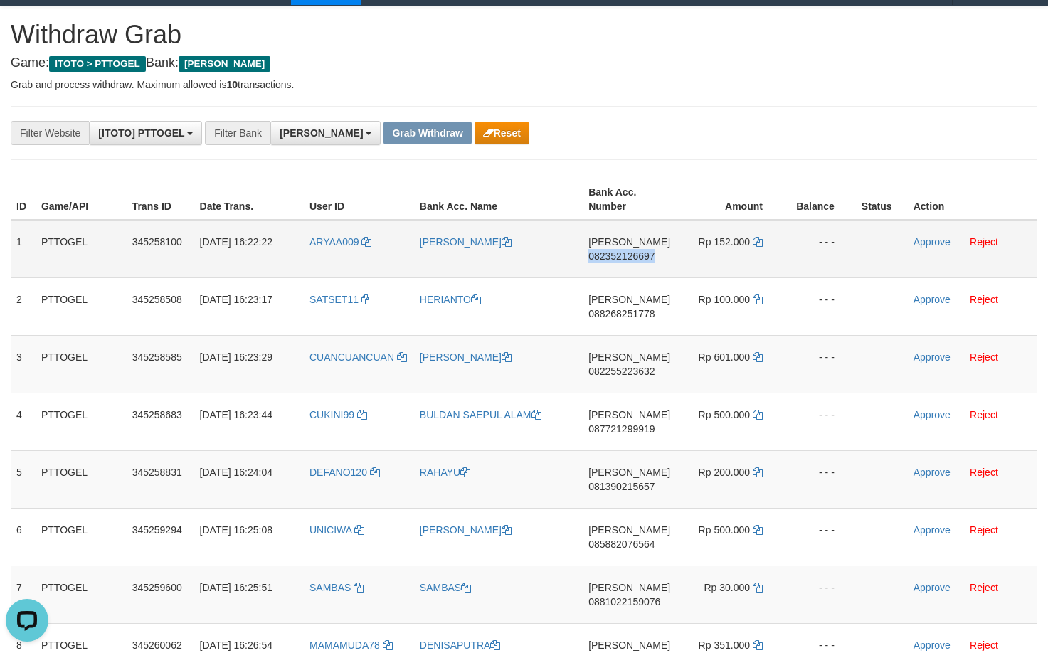
copy span "082352126697"
click at [610, 260] on span "082352126697" at bounding box center [621, 255] width 66 height 11
click at [754, 243] on icon at bounding box center [758, 242] width 10 height 10
click at [755, 245] on icon at bounding box center [758, 242] width 10 height 10
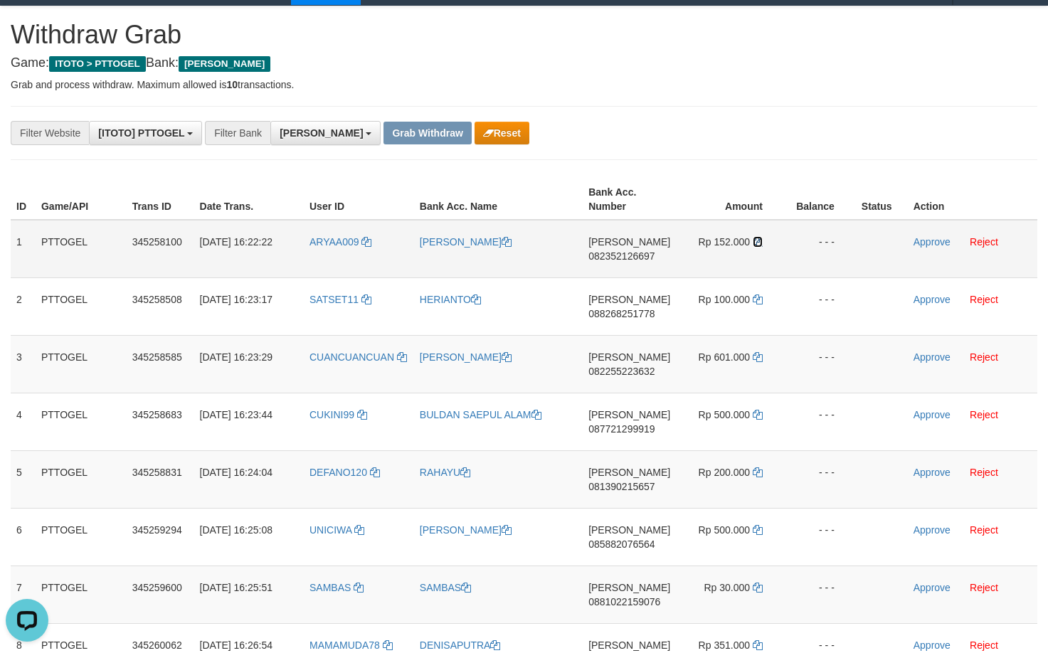
click at [756, 238] on icon at bounding box center [758, 242] width 10 height 10
click at [933, 241] on link "Approve" at bounding box center [931, 241] width 37 height 11
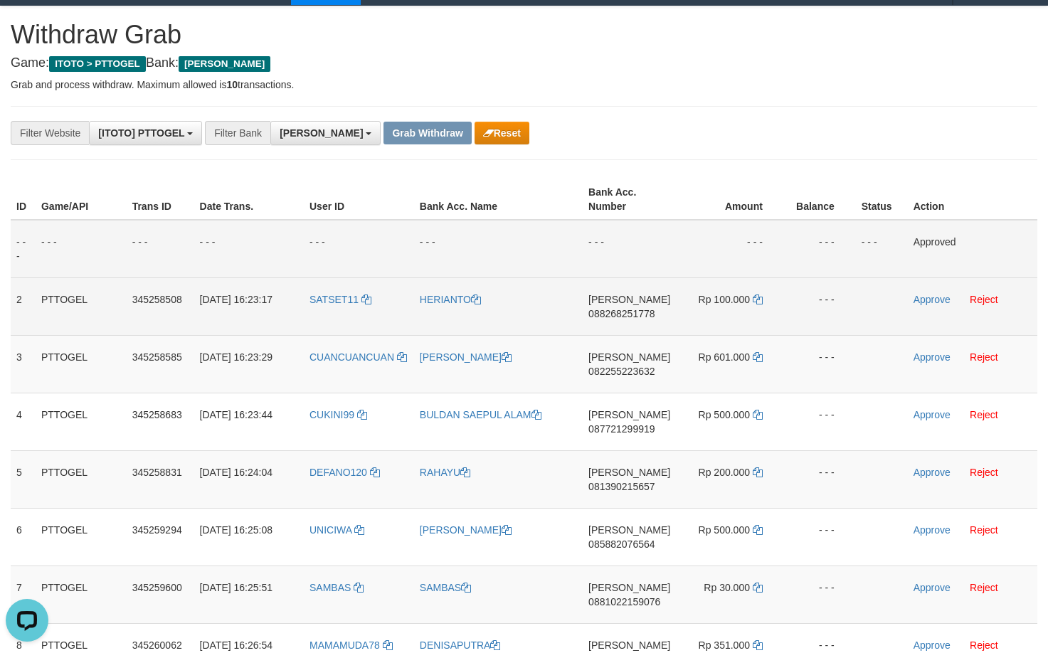
click at [649, 332] on td "[PERSON_NAME] 088268251778" at bounding box center [629, 306] width 93 height 58
copy span "088268251778"
click at [649, 332] on td "[PERSON_NAME] 088268251778" at bounding box center [629, 306] width 93 height 58
click at [622, 329] on td "[PERSON_NAME] 088268251778" at bounding box center [629, 306] width 93 height 58
copy span "088268251778"
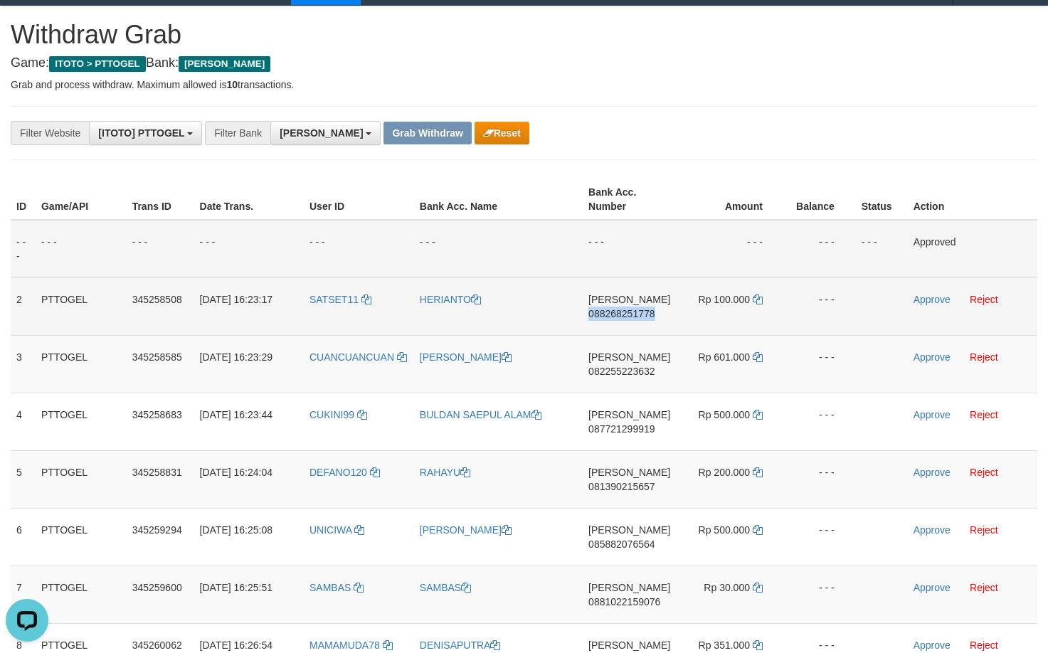
click at [622, 329] on td "[PERSON_NAME] 088268251778" at bounding box center [629, 306] width 93 height 58
click at [753, 299] on icon at bounding box center [758, 299] width 10 height 10
copy span "088268251778"
click at [753, 297] on icon at bounding box center [758, 299] width 10 height 10
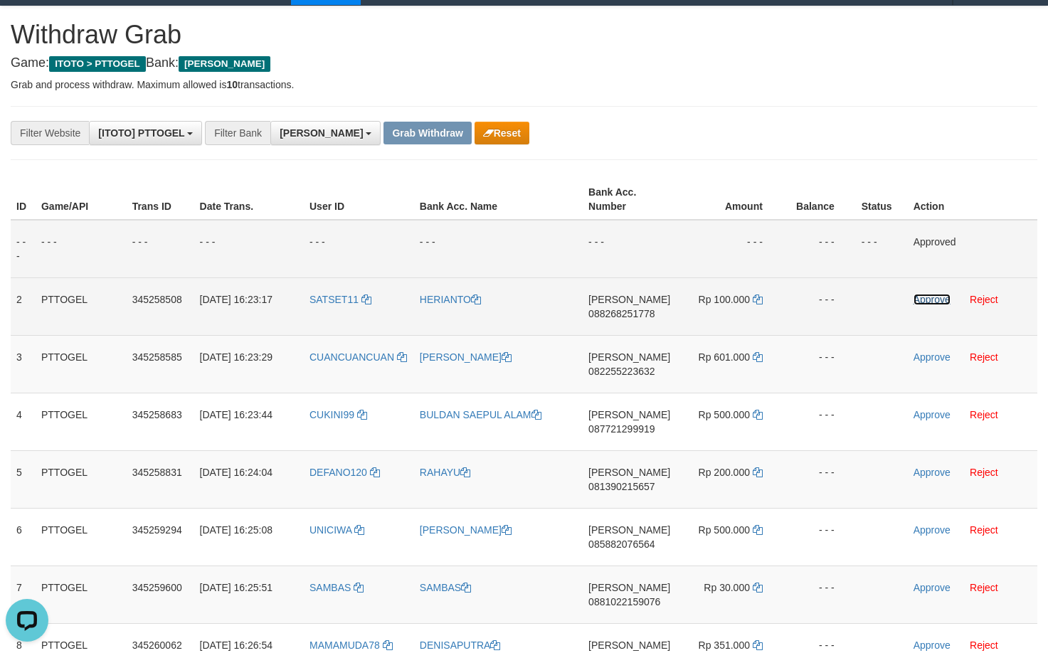
click at [931, 304] on link "Approve" at bounding box center [931, 299] width 37 height 11
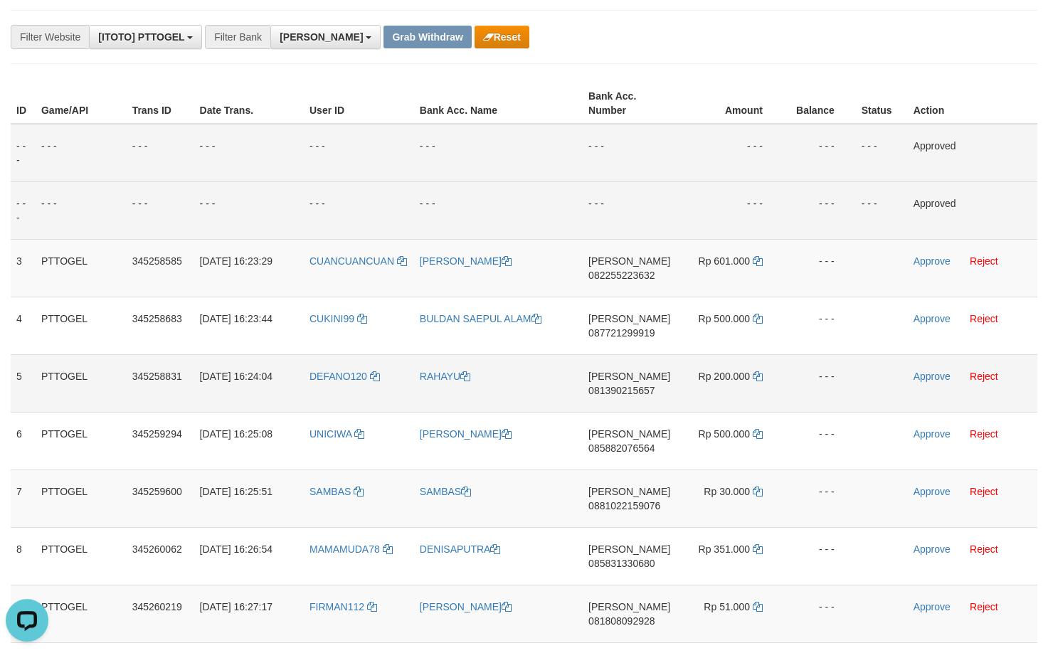
scroll to position [127, 0]
click at [608, 289] on td "[PERSON_NAME] 082255223632" at bounding box center [629, 267] width 93 height 58
copy span "082255223632"
click at [608, 289] on td "[PERSON_NAME] 082255223632" at bounding box center [629, 267] width 93 height 58
click at [623, 272] on span "082255223632" at bounding box center [621, 274] width 66 height 11
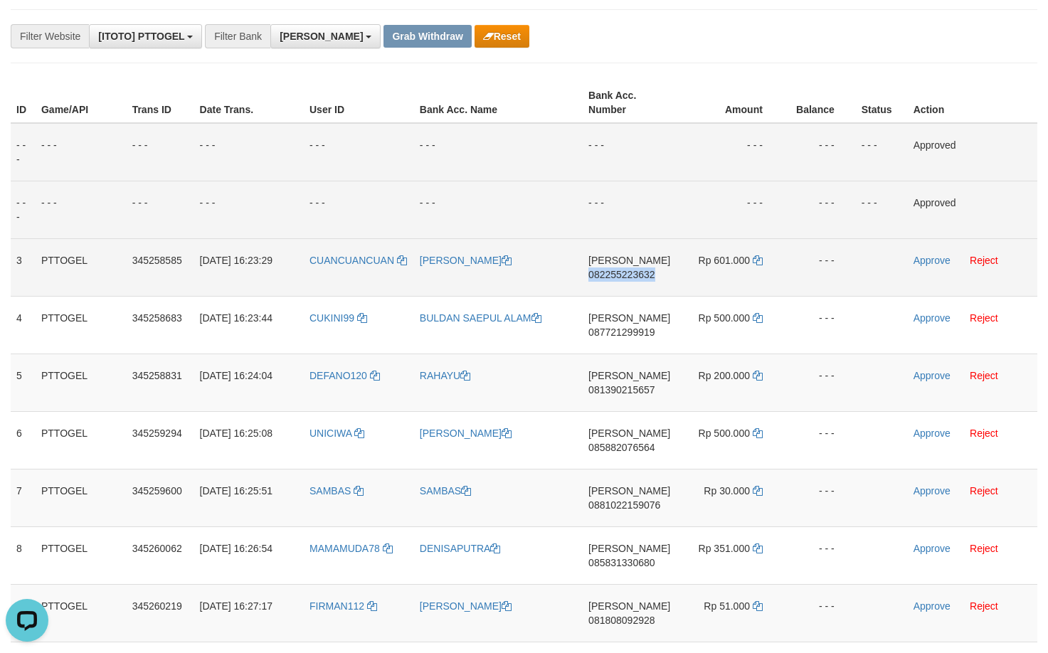
copy span "082255223632"
click at [623, 272] on span "082255223632" at bounding box center [621, 274] width 66 height 11
click at [620, 292] on td "[PERSON_NAME] 082255223632" at bounding box center [629, 267] width 93 height 58
copy span "082255223632"
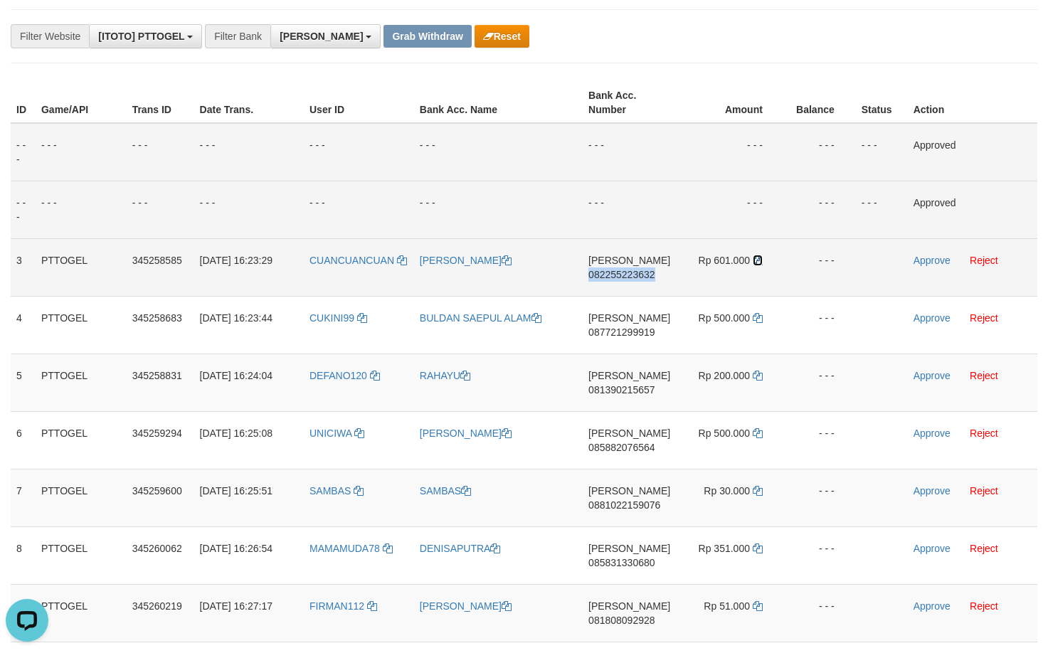
click at [757, 263] on icon at bounding box center [758, 260] width 10 height 10
click at [758, 263] on icon at bounding box center [758, 260] width 10 height 10
click at [933, 262] on link "Approve" at bounding box center [931, 260] width 37 height 11
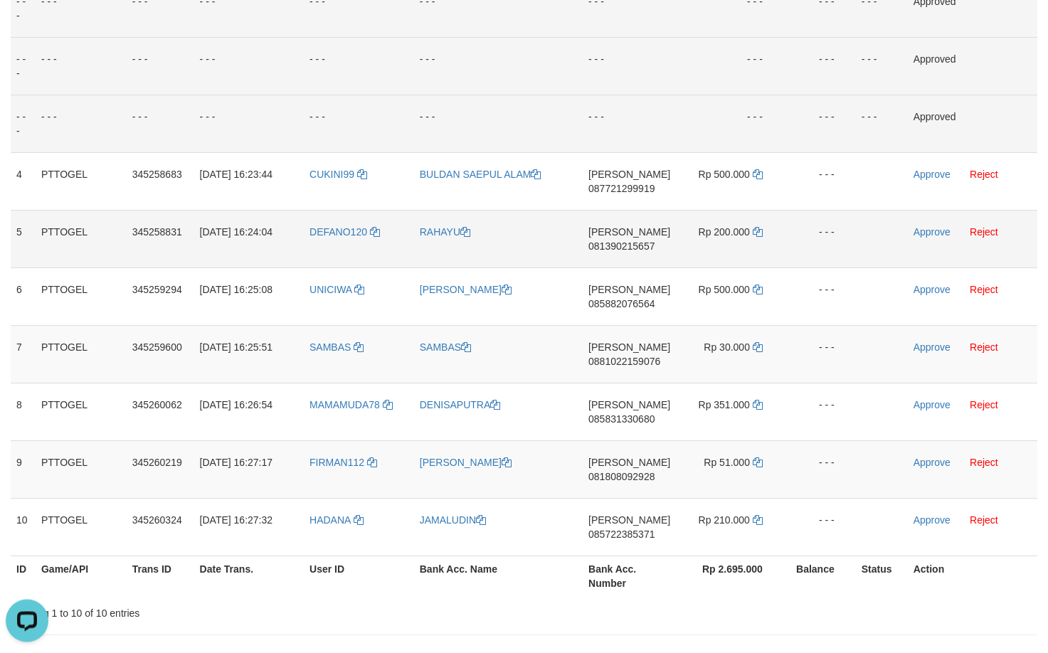
scroll to position [272, 0]
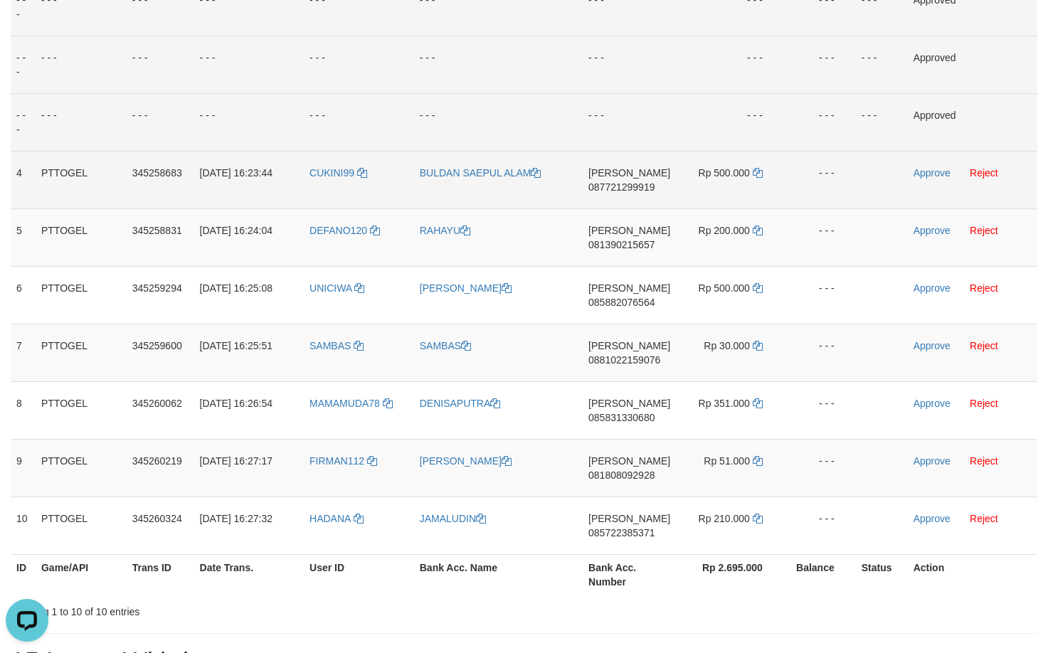
click at [635, 206] on td "[PERSON_NAME] 087721299919" at bounding box center [629, 180] width 93 height 58
click at [639, 199] on td "[PERSON_NAME] 087721299919" at bounding box center [629, 180] width 93 height 58
click at [755, 176] on icon at bounding box center [758, 173] width 10 height 10
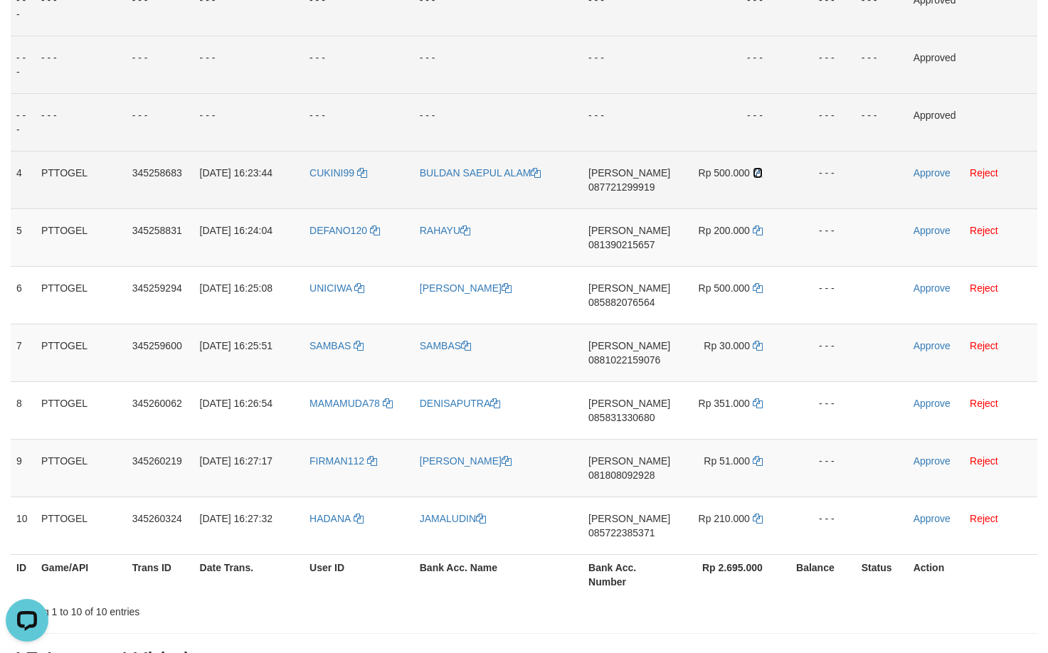
click at [755, 176] on icon at bounding box center [758, 173] width 10 height 10
click at [931, 177] on link "Approve" at bounding box center [931, 172] width 37 height 11
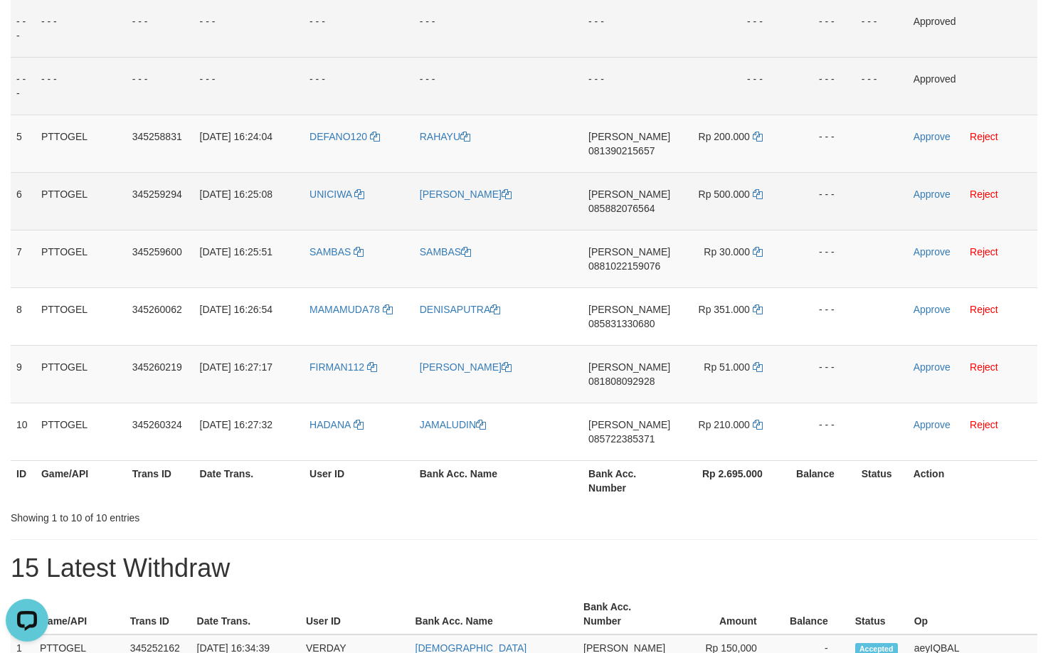
scroll to position [369, 0]
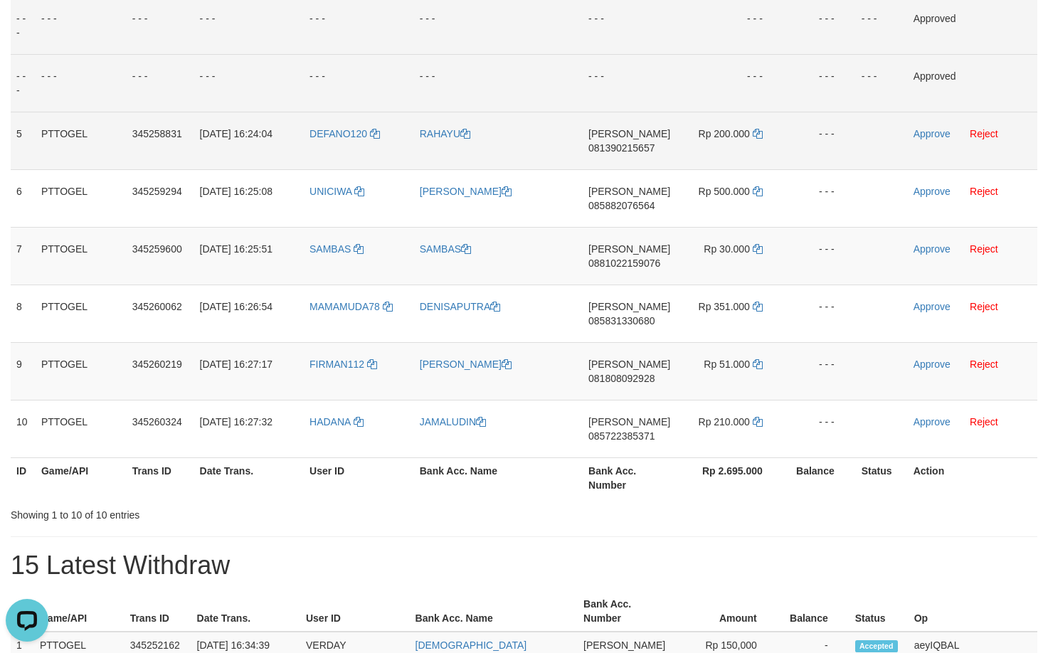
click at [607, 154] on td "[PERSON_NAME] 081390215657" at bounding box center [629, 141] width 93 height 58
click at [757, 138] on icon at bounding box center [758, 134] width 10 height 10
click at [915, 135] on link "Approve" at bounding box center [931, 133] width 37 height 11
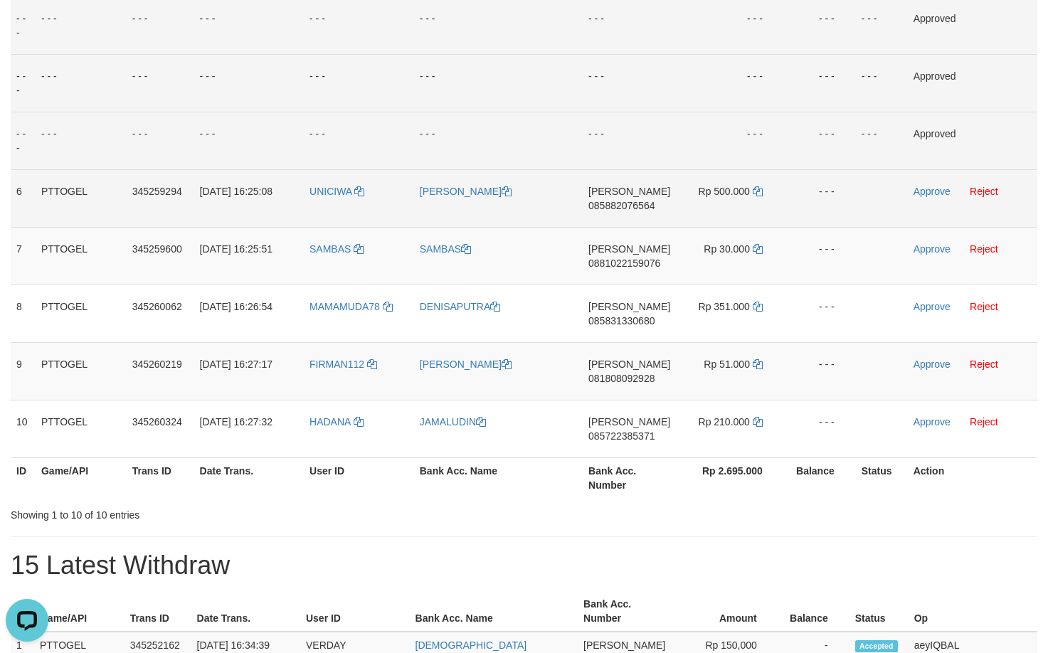
click at [629, 219] on td "[PERSON_NAME] 085882076564" at bounding box center [629, 198] width 93 height 58
click at [643, 222] on td "[PERSON_NAME] 085882076564" at bounding box center [629, 198] width 93 height 58
click at [759, 191] on icon at bounding box center [758, 191] width 10 height 10
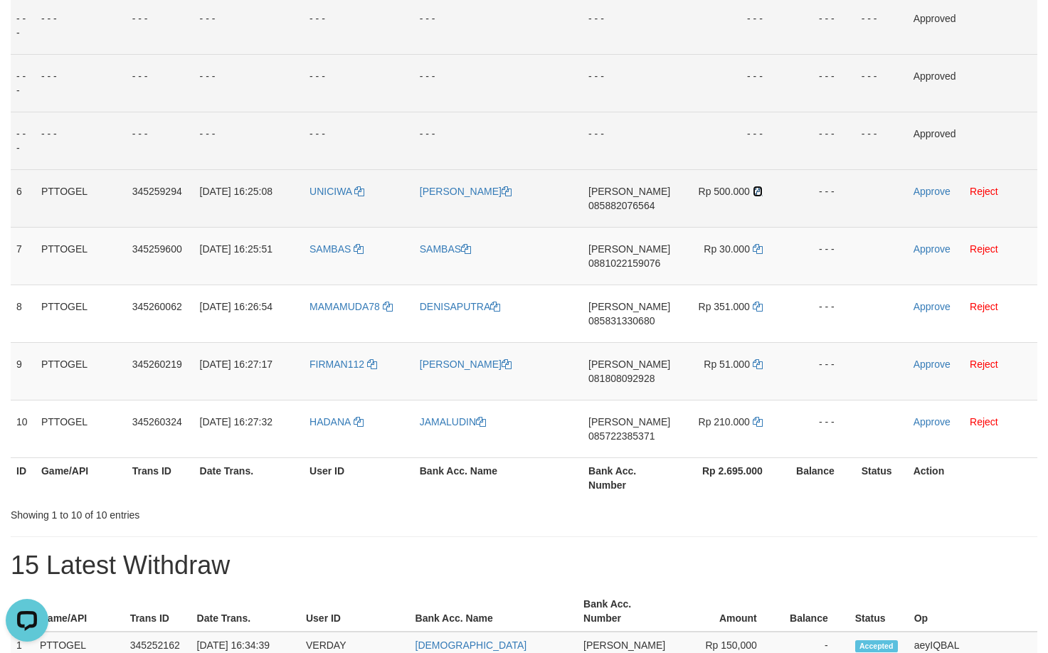
click at [759, 191] on icon at bounding box center [758, 191] width 10 height 10
click at [940, 196] on link "Approve" at bounding box center [931, 191] width 37 height 11
click at [637, 281] on td "[PERSON_NAME] 0881022159076" at bounding box center [629, 256] width 93 height 58
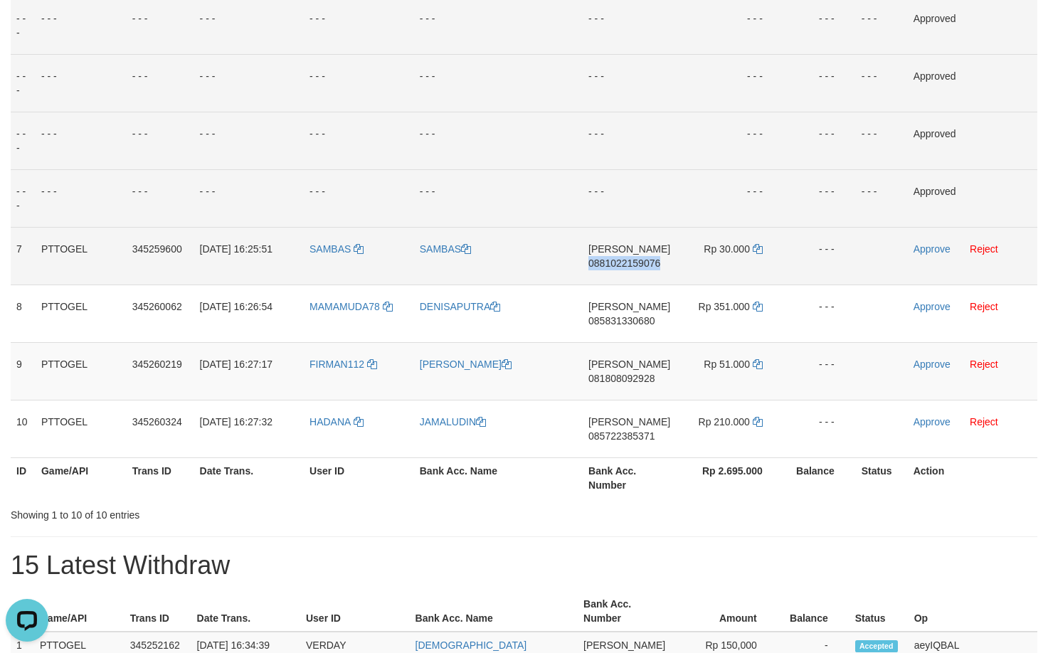
click at [637, 281] on td "[PERSON_NAME] 0881022159076" at bounding box center [629, 256] width 93 height 58
click at [627, 264] on span "0881022159076" at bounding box center [624, 262] width 72 height 11
click at [617, 271] on td "[PERSON_NAME] 0881022159076" at bounding box center [629, 256] width 93 height 58
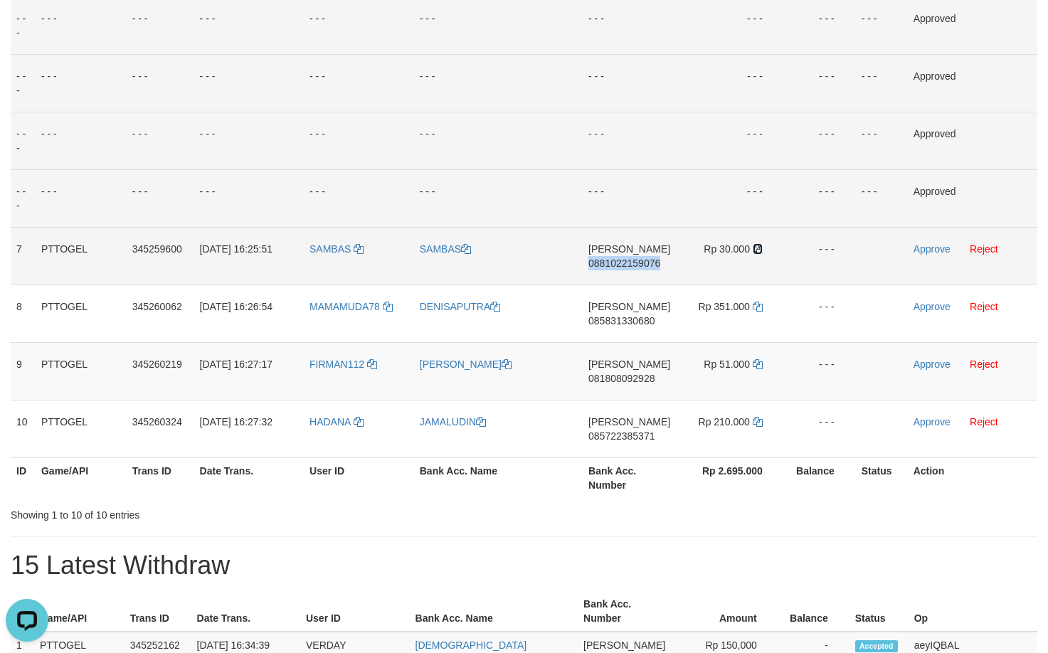
click at [755, 252] on icon at bounding box center [758, 249] width 10 height 10
click at [935, 248] on link "Approve" at bounding box center [931, 248] width 37 height 11
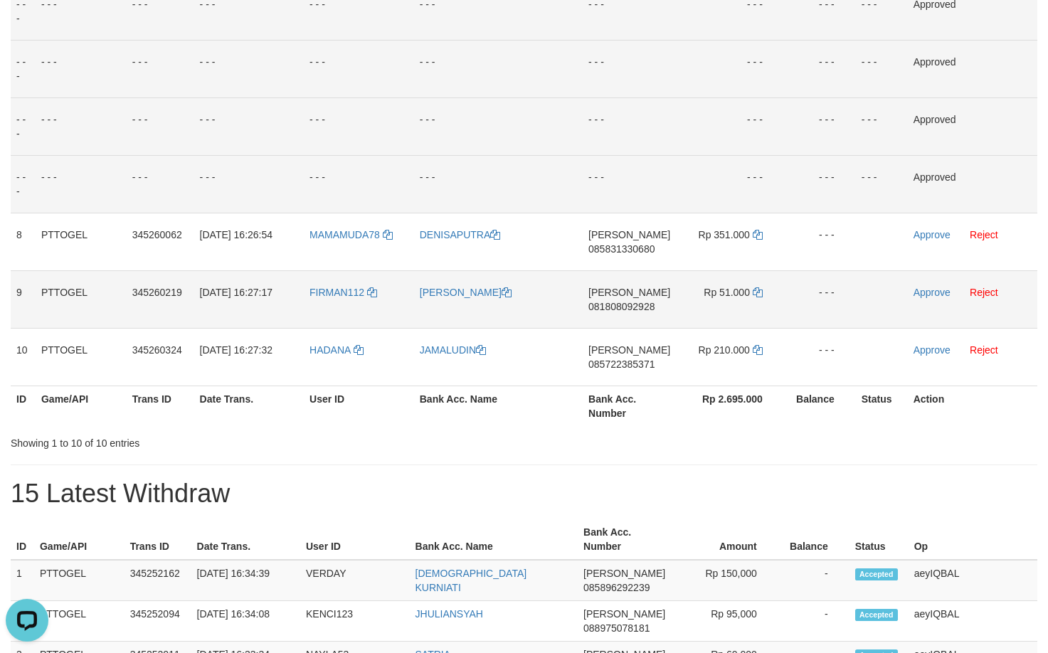
scroll to position [466, 0]
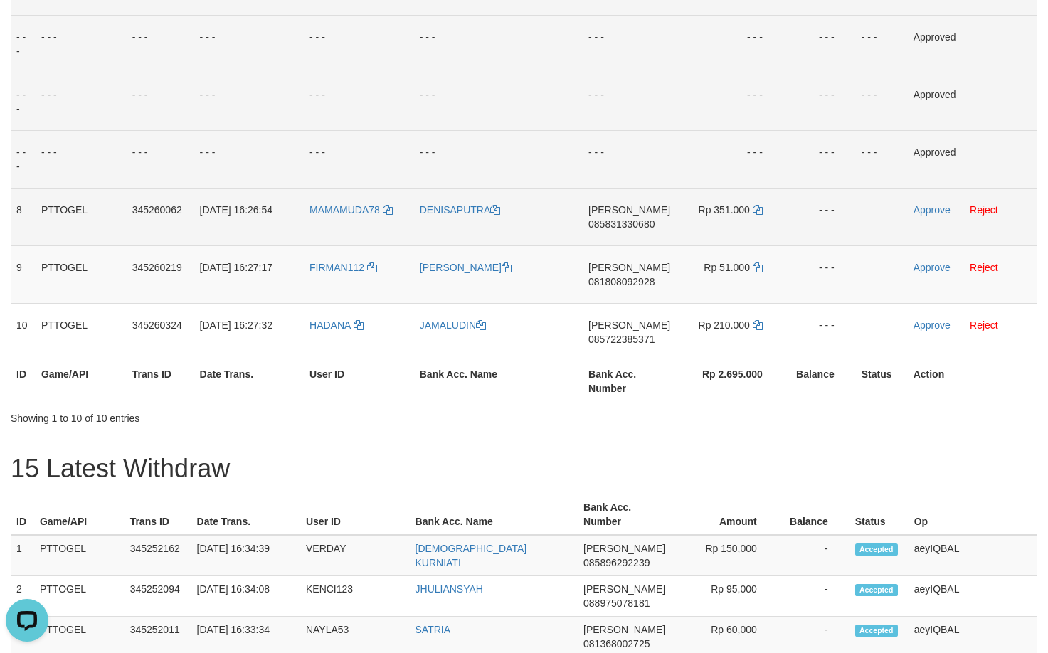
click at [608, 241] on td "[PERSON_NAME] 085831330680" at bounding box center [629, 217] width 93 height 58
click at [621, 240] on td "[PERSON_NAME] 085831330680" at bounding box center [629, 217] width 93 height 58
click at [758, 210] on icon at bounding box center [758, 210] width 10 height 10
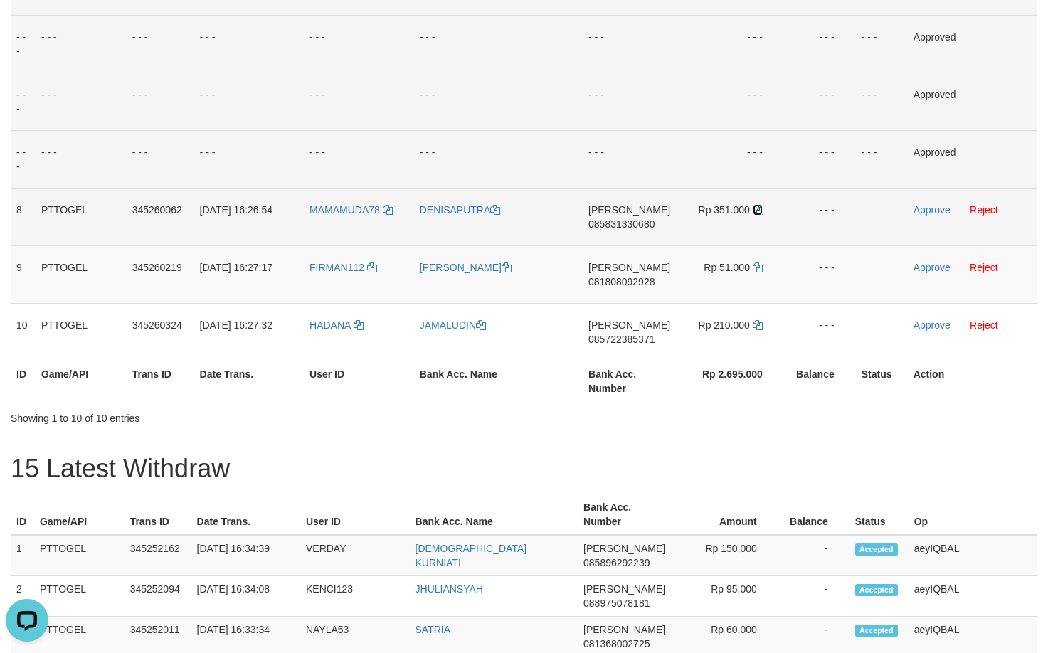
click at [758, 210] on icon at bounding box center [758, 210] width 10 height 10
click at [926, 216] on td "Approve Reject" at bounding box center [972, 217] width 129 height 58
click at [931, 215] on link "Approve" at bounding box center [931, 209] width 37 height 11
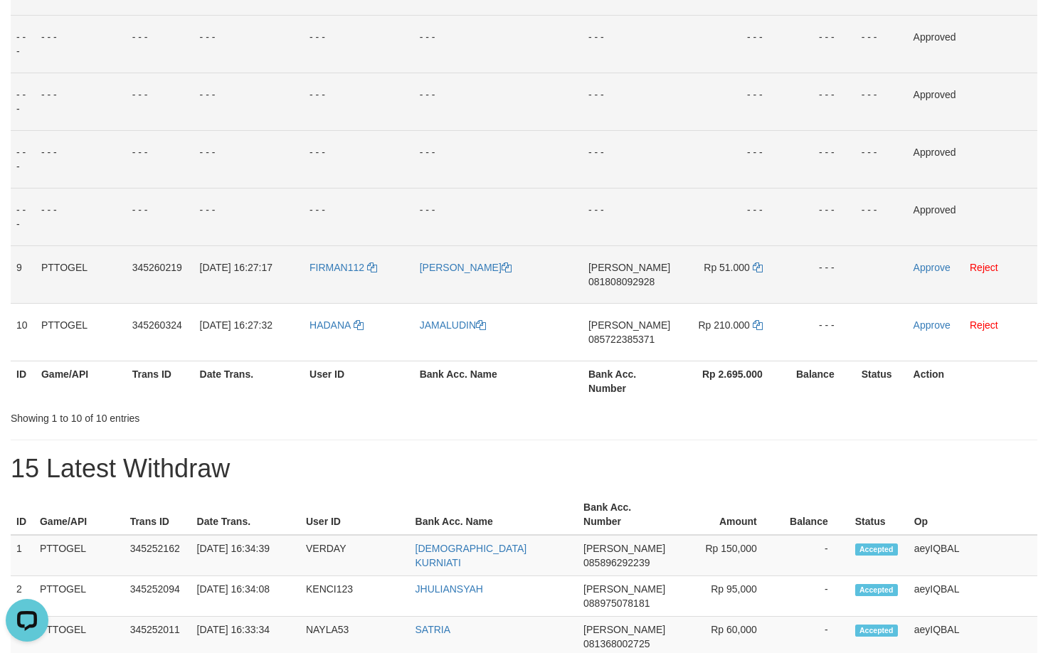
click at [610, 294] on td "[PERSON_NAME] 081808092928" at bounding box center [629, 274] width 93 height 58
click at [612, 286] on span "081808092928" at bounding box center [621, 281] width 66 height 11
click at [754, 268] on icon at bounding box center [758, 267] width 10 height 10
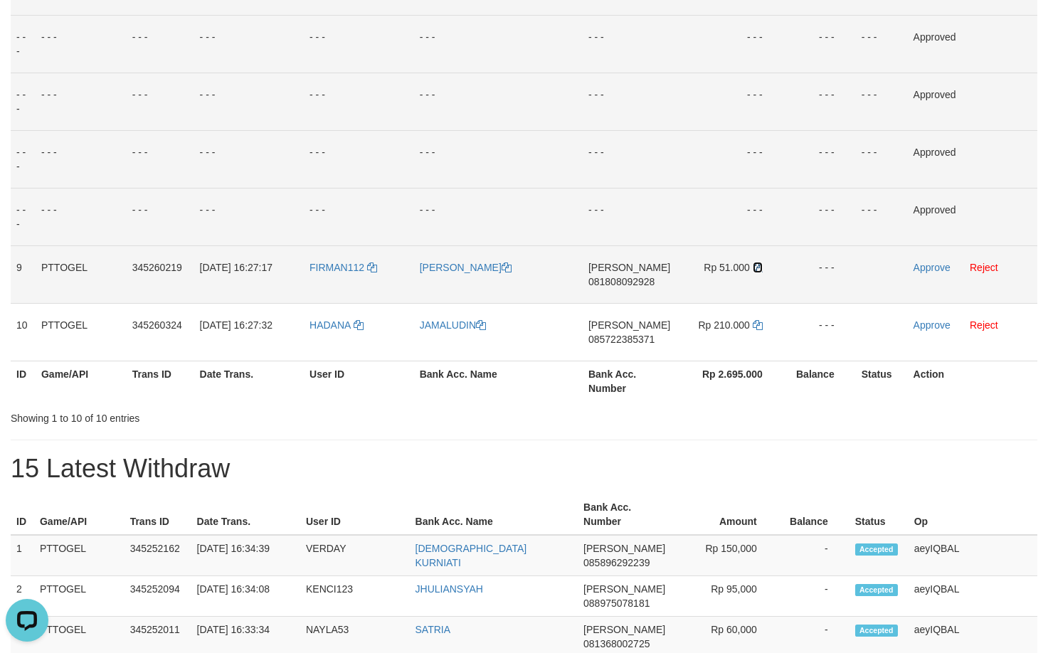
click at [754, 268] on icon at bounding box center [758, 267] width 10 height 10
click at [753, 268] on icon at bounding box center [758, 267] width 10 height 10
click at [934, 265] on link "Approve" at bounding box center [931, 267] width 37 height 11
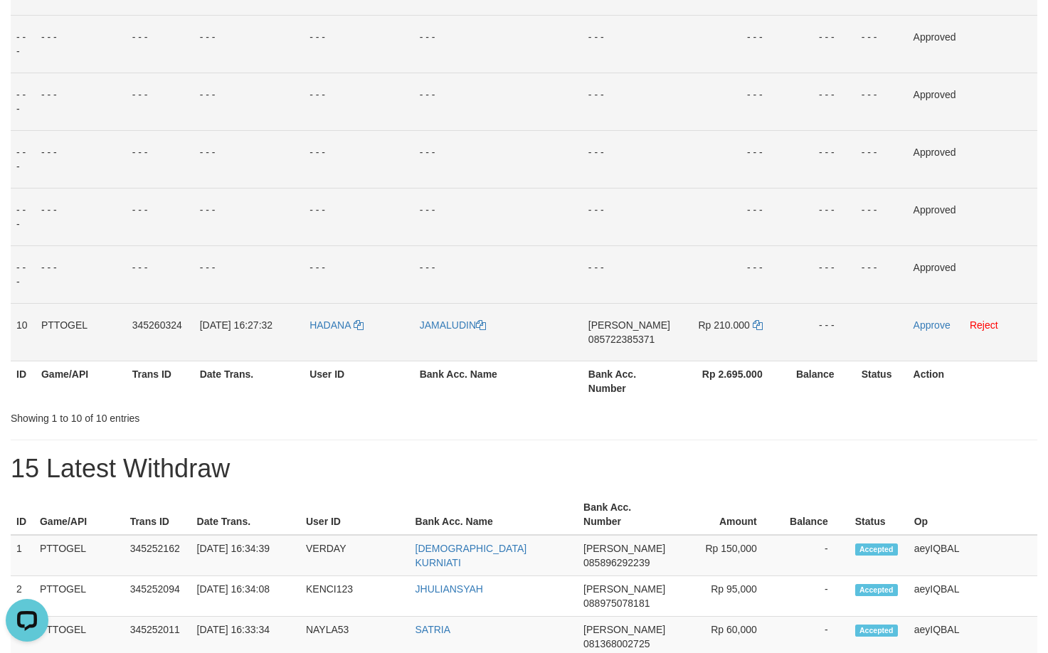
click at [622, 355] on td "[PERSON_NAME] 085722385371" at bounding box center [629, 332] width 93 height 58
click at [607, 354] on td "[PERSON_NAME] 085722385371" at bounding box center [629, 332] width 93 height 58
click at [758, 327] on icon at bounding box center [758, 325] width 10 height 10
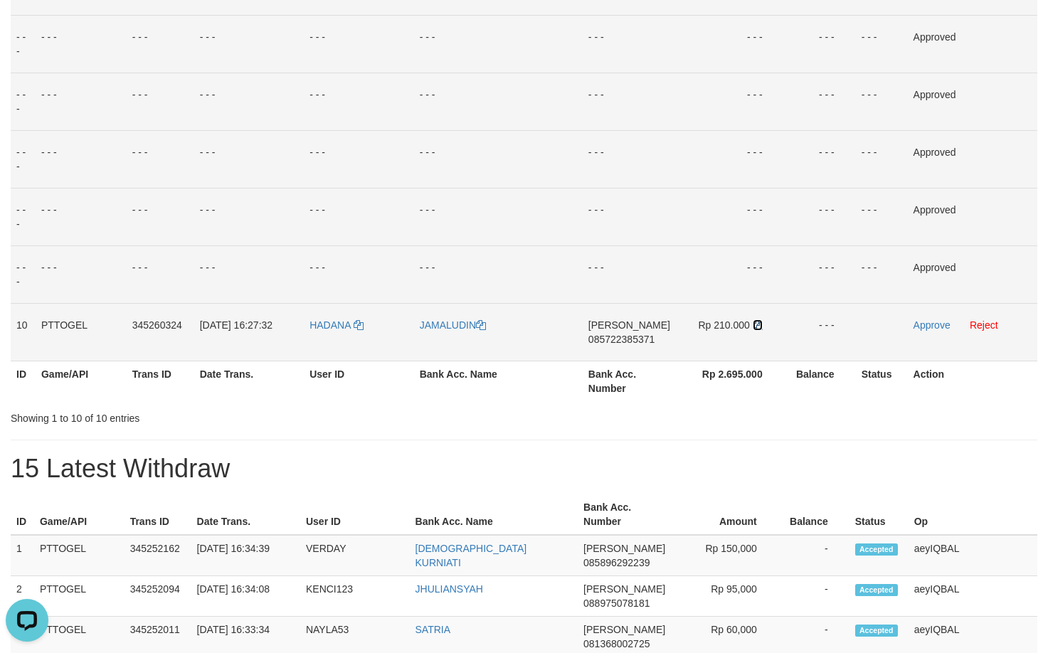
click at [758, 327] on icon at bounding box center [758, 325] width 10 height 10
click at [931, 328] on link "Approve" at bounding box center [931, 324] width 37 height 11
